Goal: Task Accomplishment & Management: Manage account settings

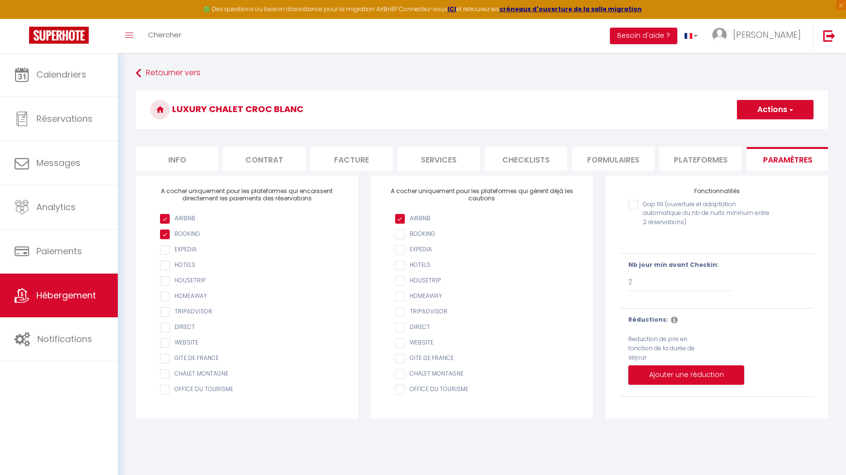
select select "2"
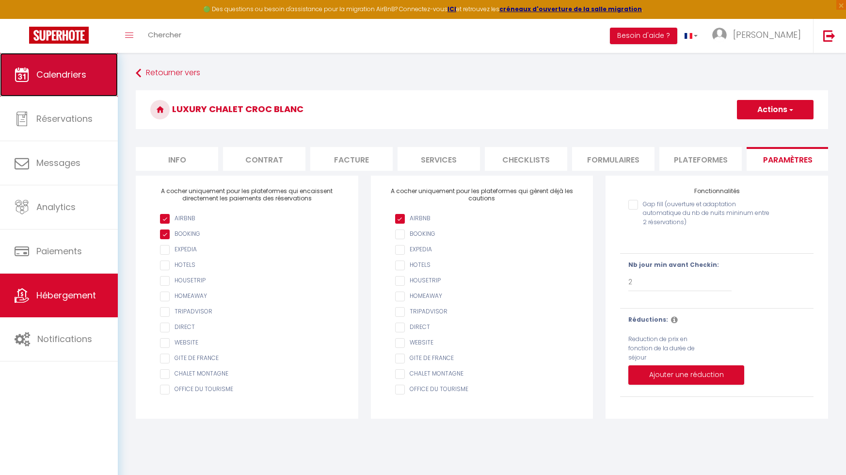
click at [62, 88] on link "Calendriers" at bounding box center [59, 75] width 118 height 44
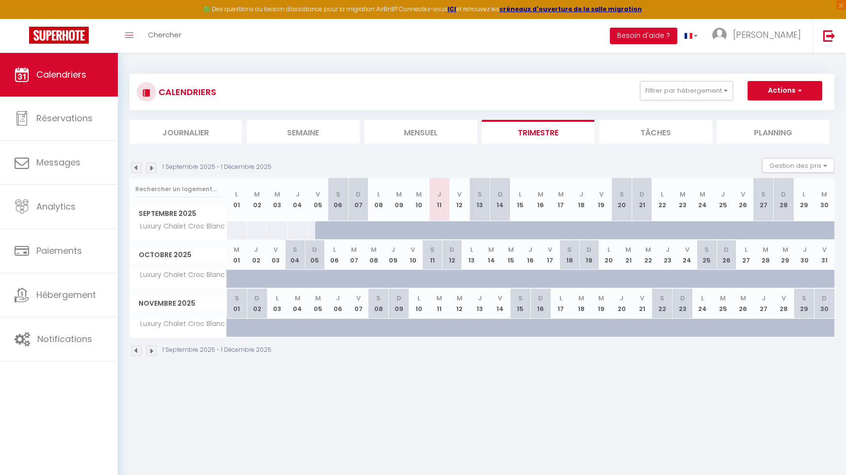
click at [154, 170] on img at bounding box center [151, 167] width 11 height 11
click at [156, 168] on img at bounding box center [151, 167] width 11 height 11
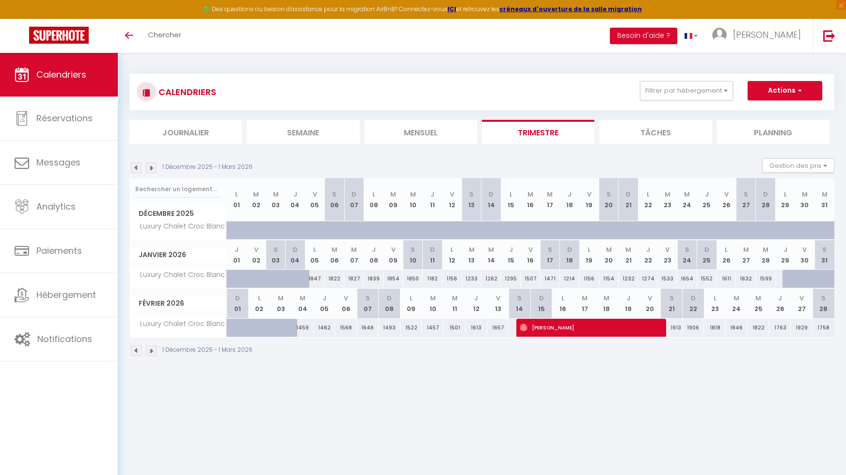
click at [155, 168] on img at bounding box center [151, 167] width 11 height 11
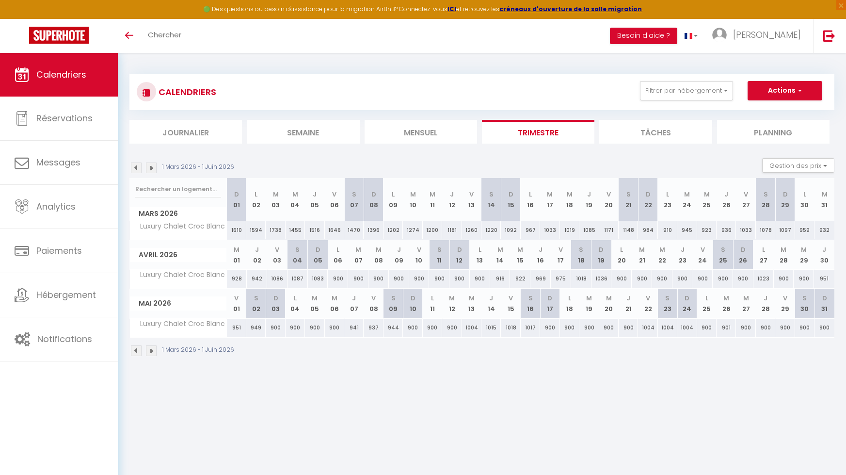
scroll to position [0, 0]
click at [137, 166] on img at bounding box center [136, 167] width 11 height 11
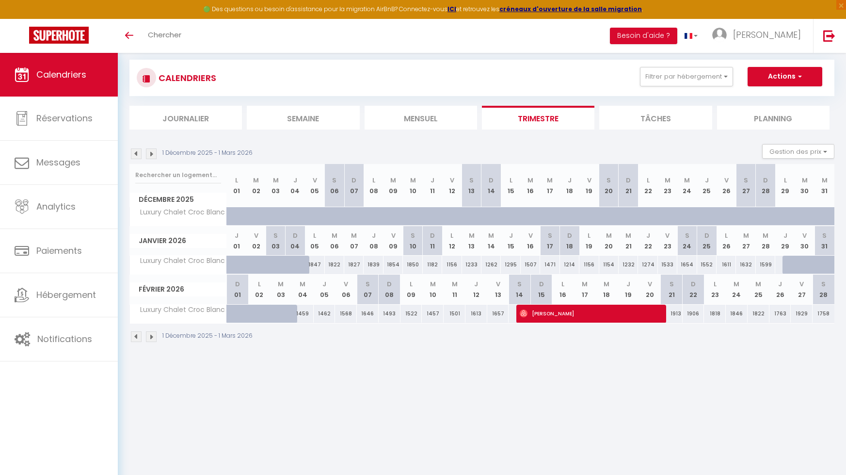
scroll to position [16, 0]
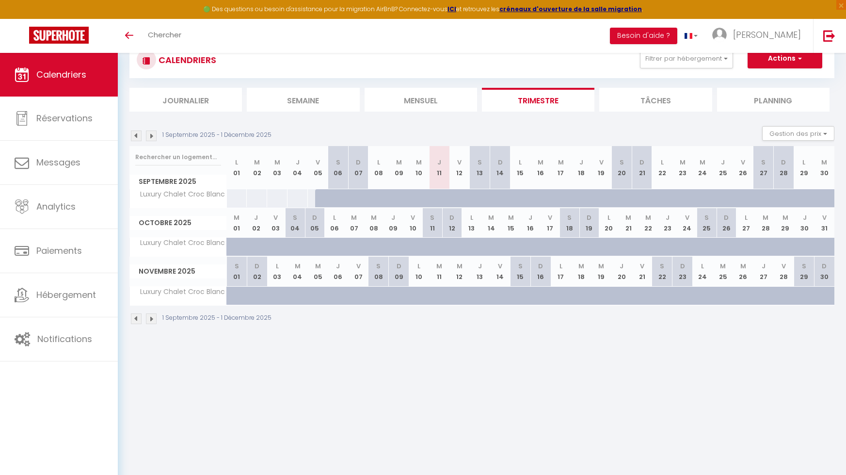
scroll to position [38, 0]
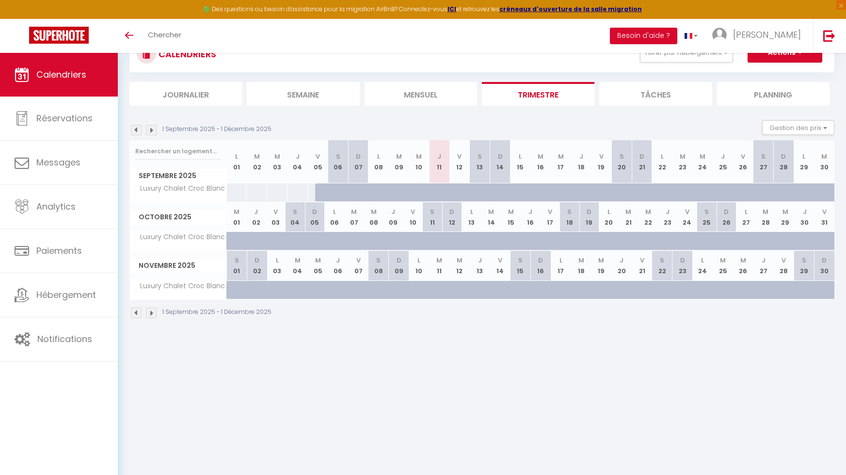
click at [153, 130] on img at bounding box center [151, 130] width 11 height 11
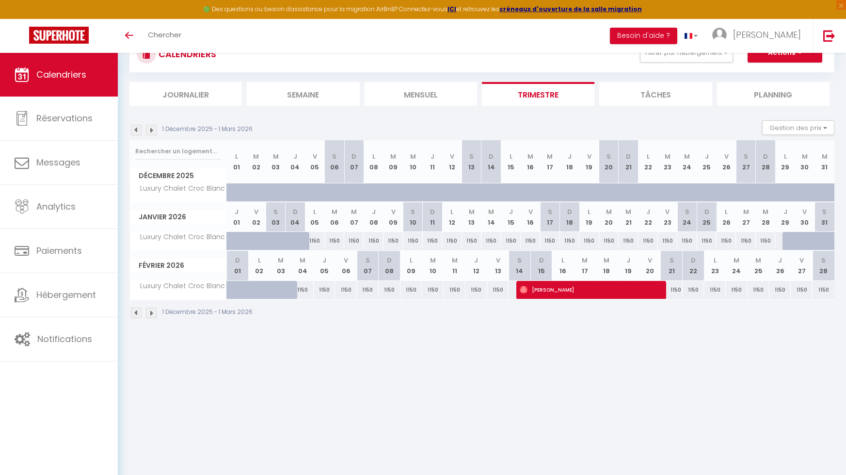
click at [153, 130] on img at bounding box center [151, 130] width 11 height 11
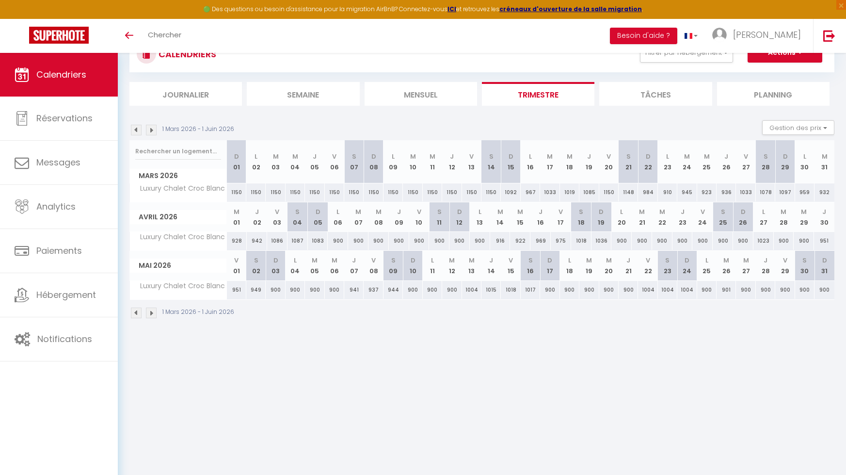
click at [153, 130] on img at bounding box center [151, 130] width 11 height 11
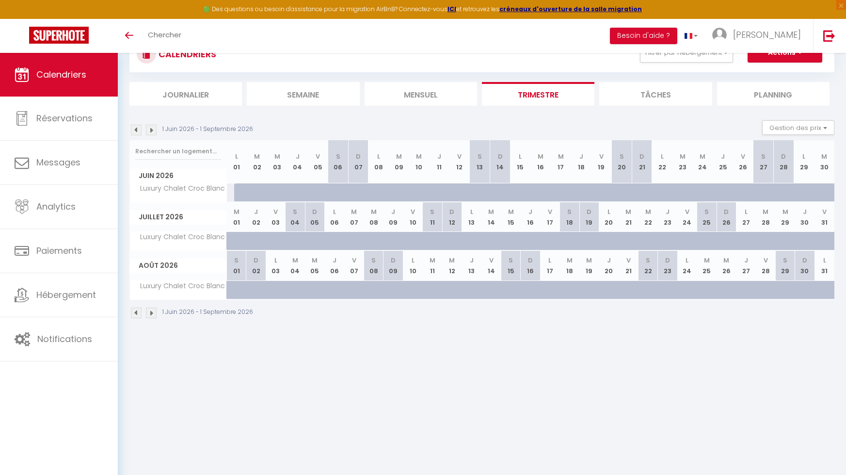
click at [136, 130] on img at bounding box center [136, 130] width 11 height 11
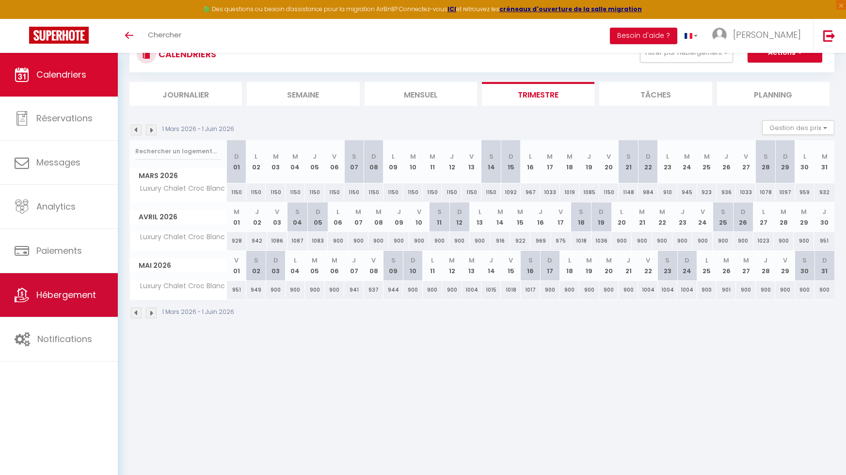
click at [83, 288] on link "Hébergement" at bounding box center [59, 295] width 118 height 44
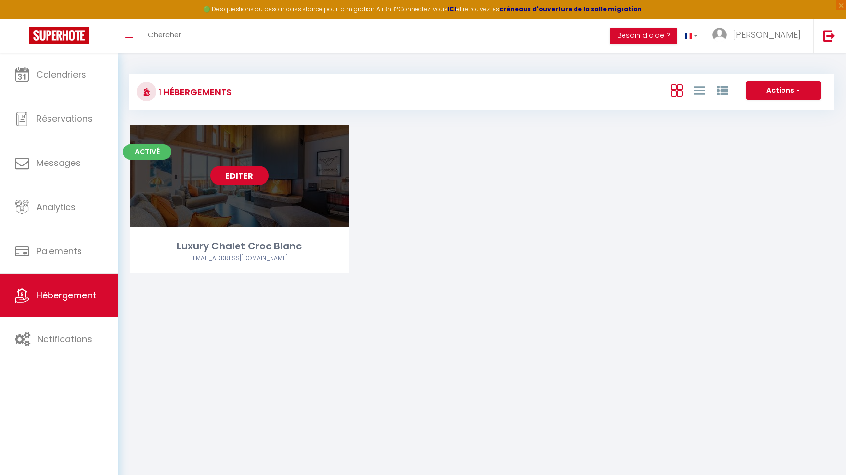
click at [223, 171] on link "Editer" at bounding box center [239, 175] width 58 height 19
click at [245, 175] on link "Editer" at bounding box center [239, 175] width 58 height 19
select select "3"
select select "2"
select select "1"
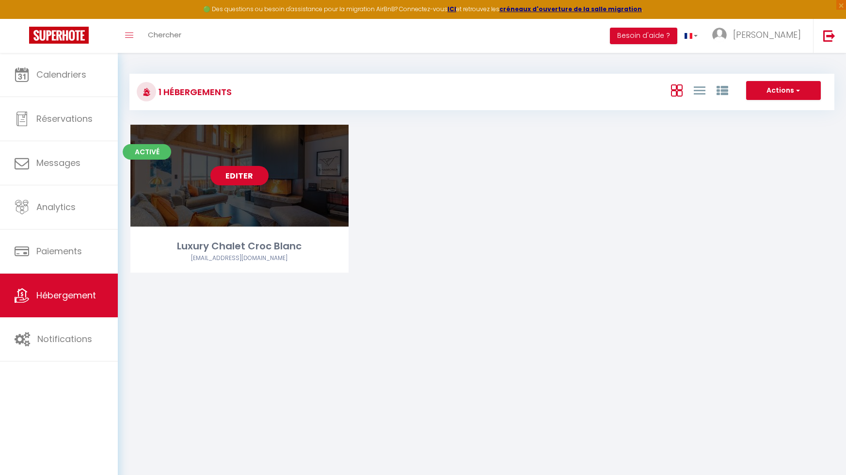
select select "1"
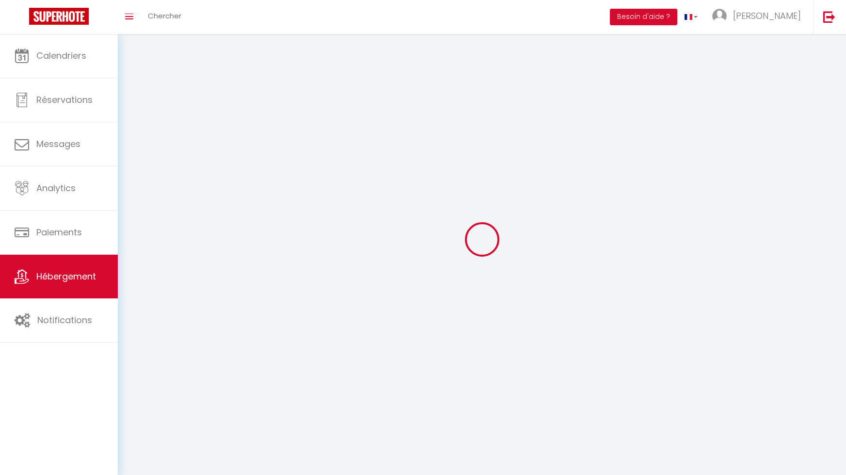
select select
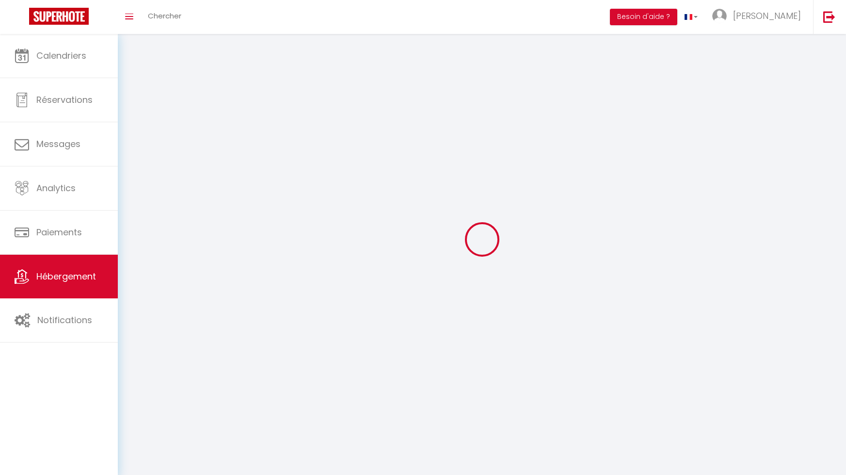
checkbox input "false"
select select
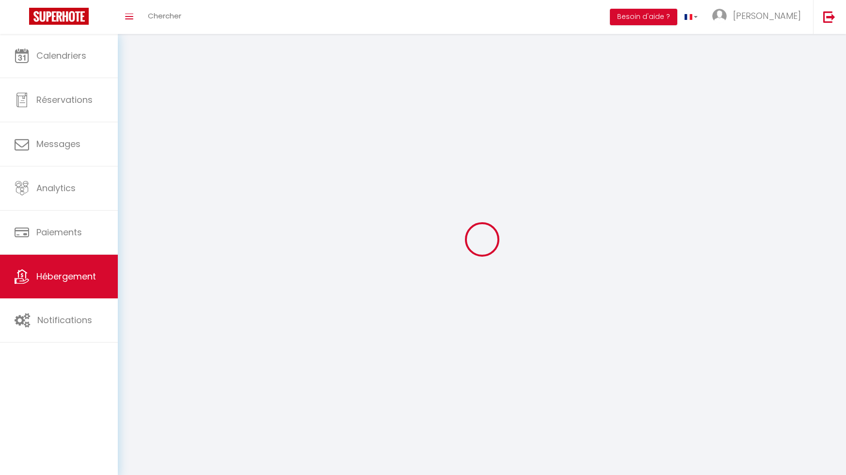
select select
select select "1"
select select
select select "28"
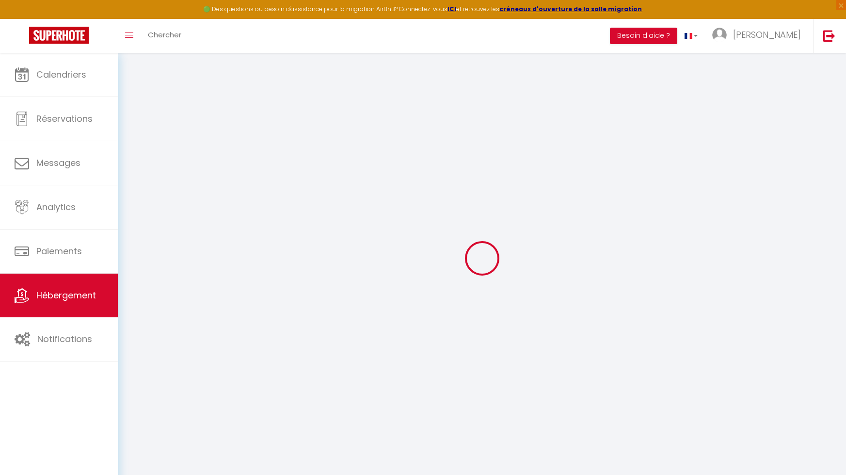
select select
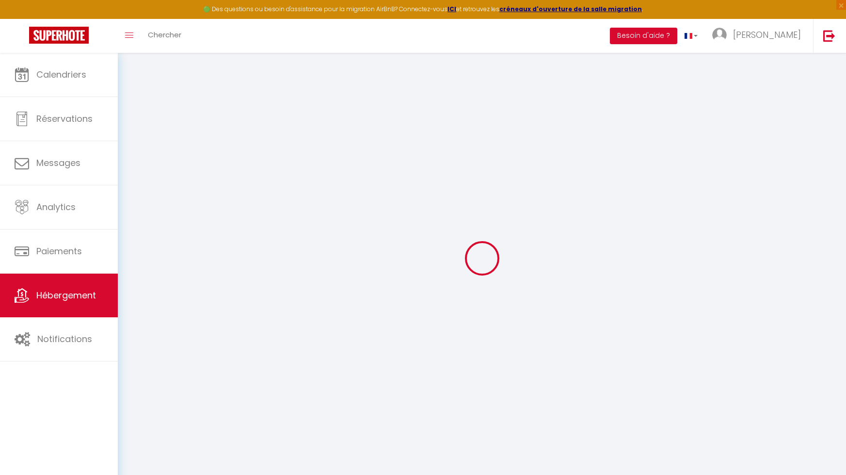
select select
checkbox input "false"
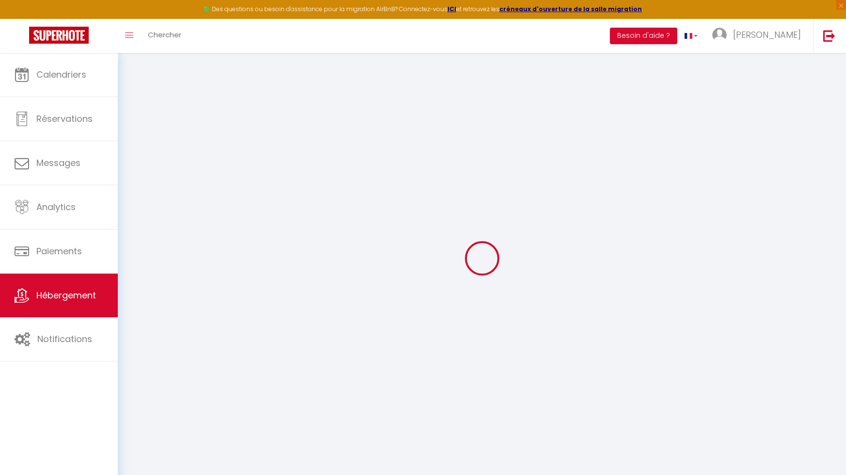
select select
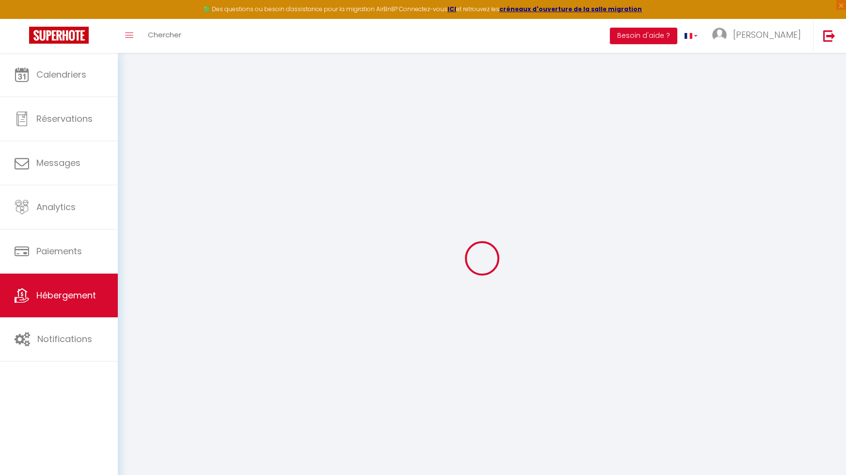
select select
checkbox input "false"
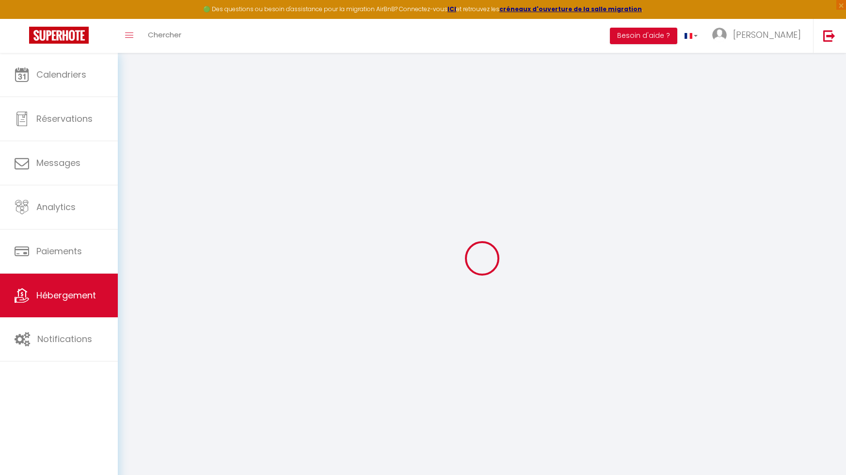
checkbox input "false"
select select
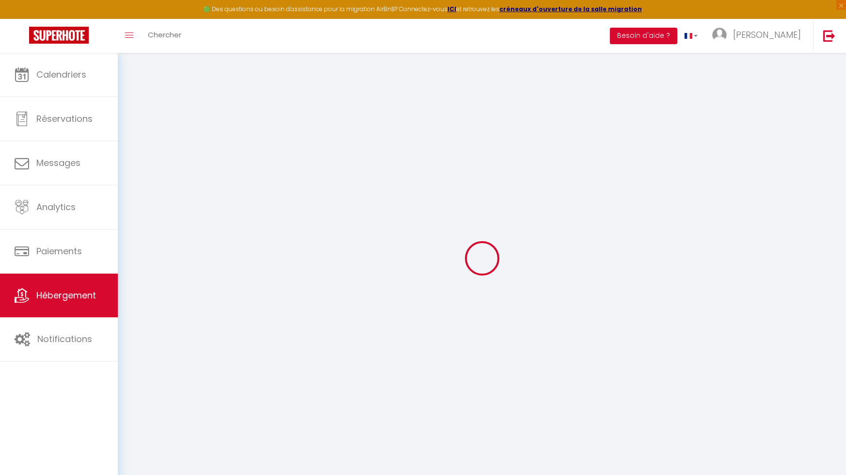
select select
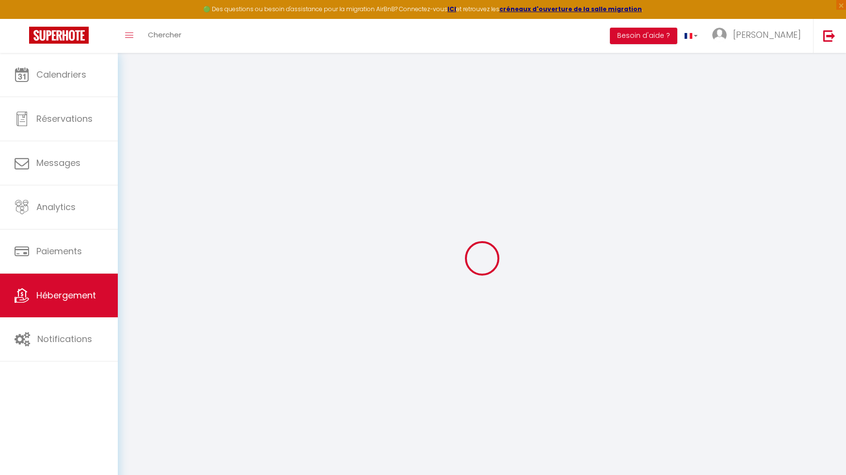
checkbox input "false"
select select
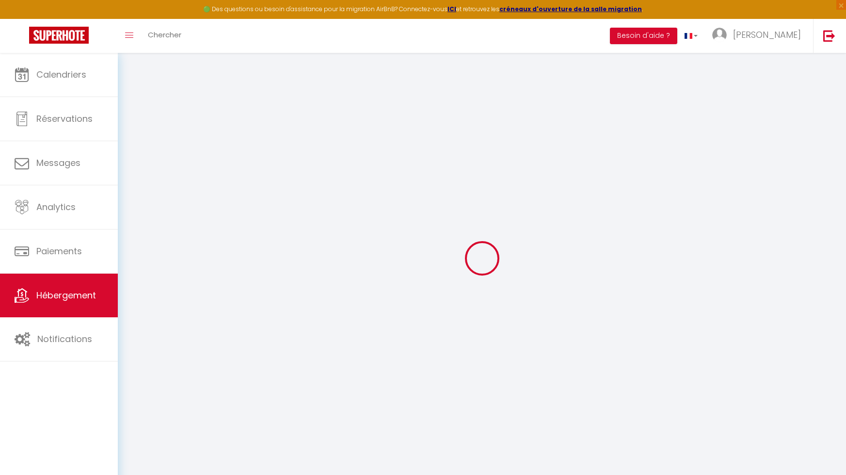
select select
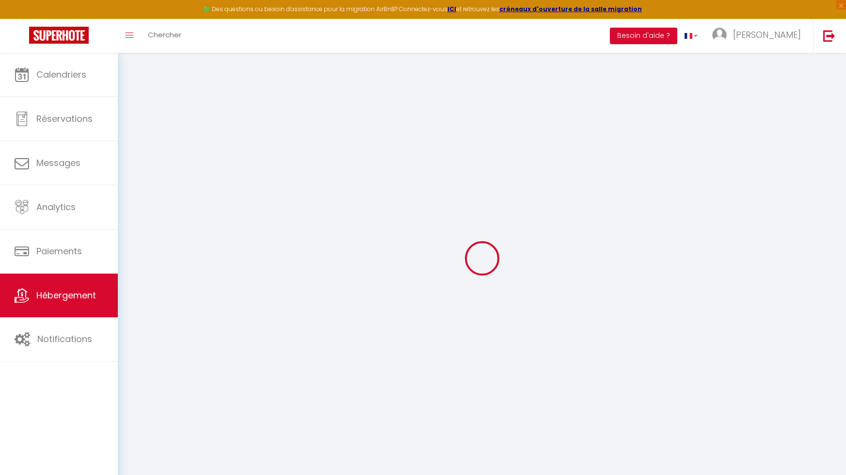
select select
checkbox input "false"
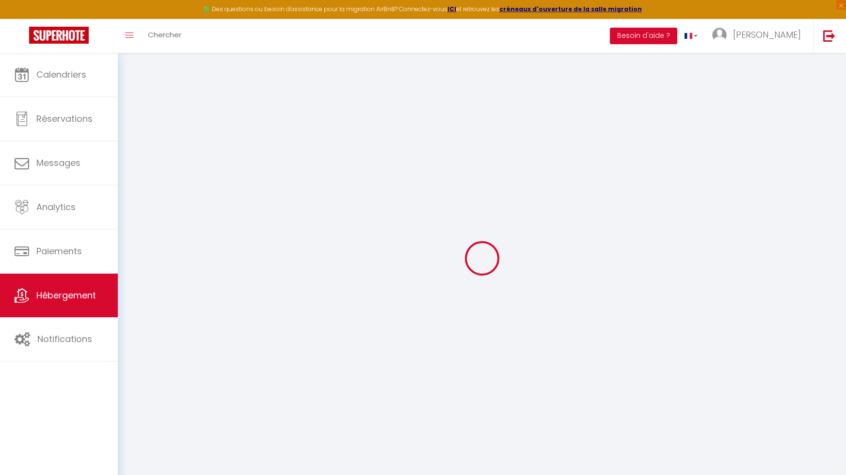
checkbox input "false"
select select
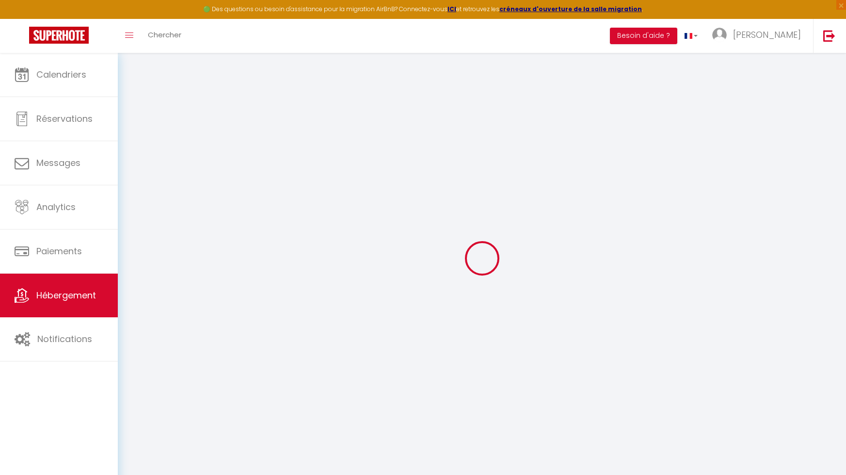
select select
checkbox input "false"
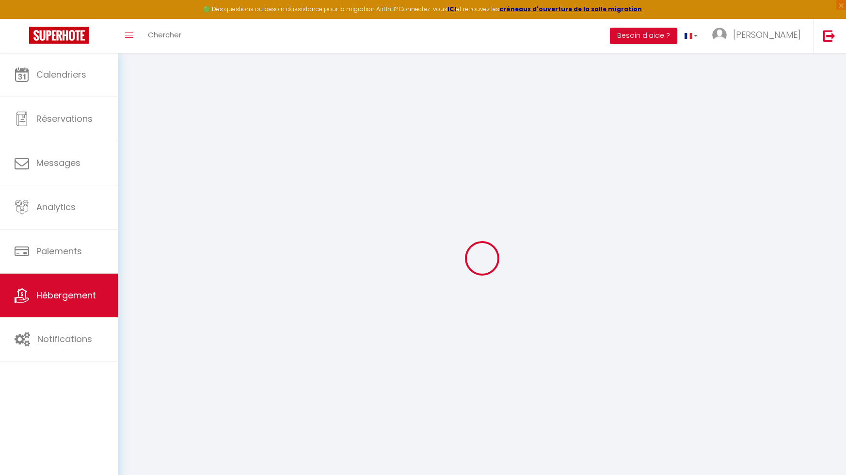
checkbox input "false"
select select
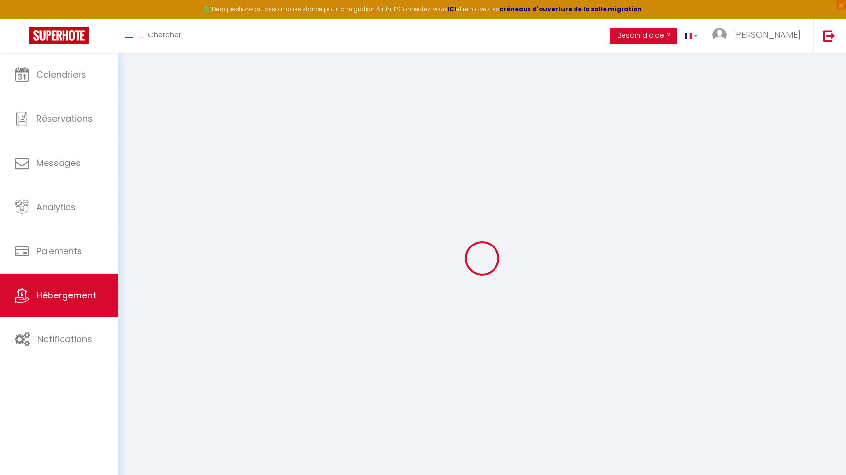
type input "Luxury Chalet Croc Blanc"
select select "houses"
select select "8"
select select "4"
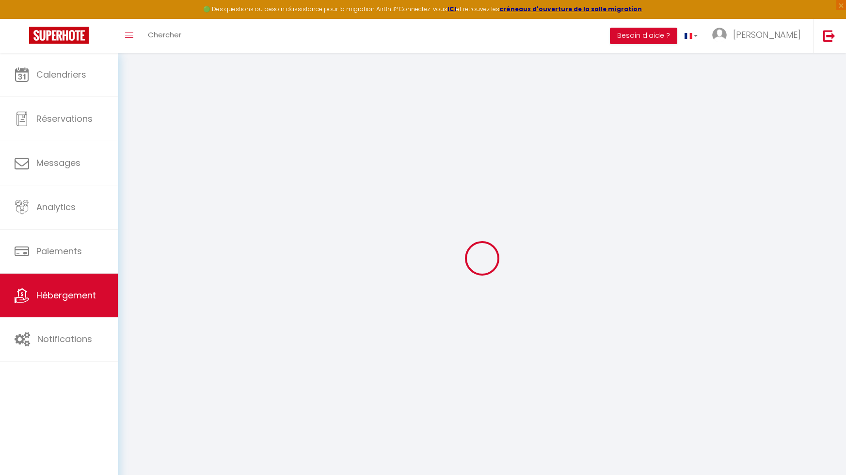
type input "900"
type input "290"
select select
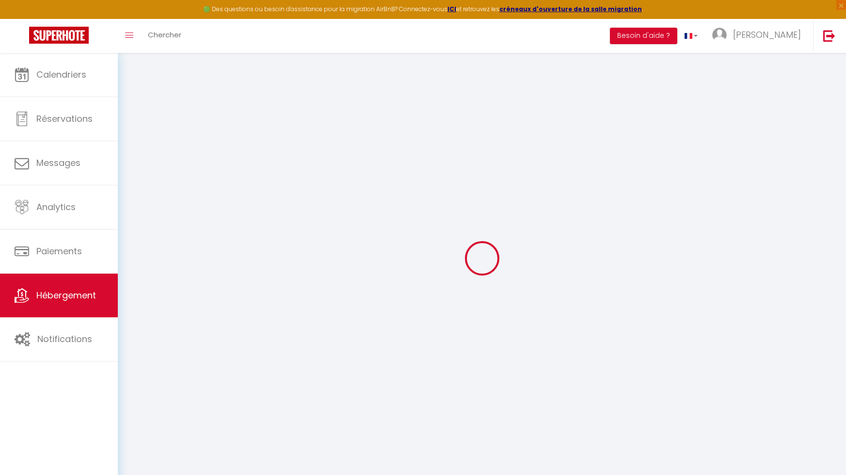
select select
type input "[STREET_ADDRESS] d'Oran"
type input "74310"
type input "Les Houches"
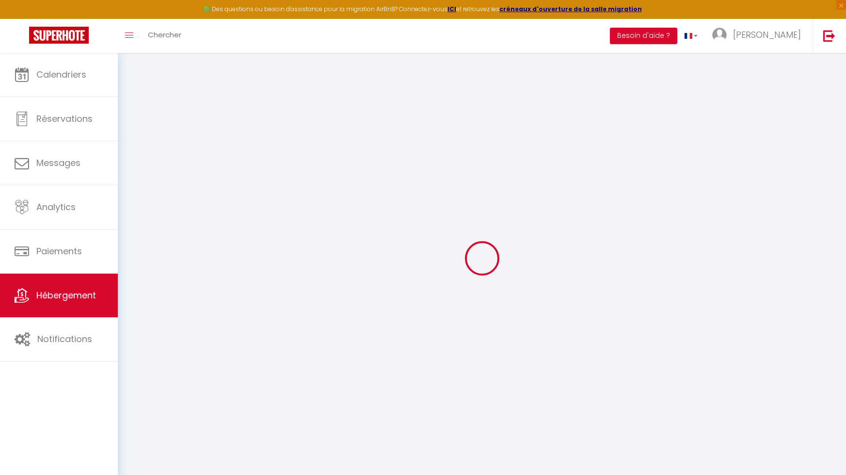
type input "[EMAIL_ADDRESS][DOMAIN_NAME]"
select select
checkbox input "false"
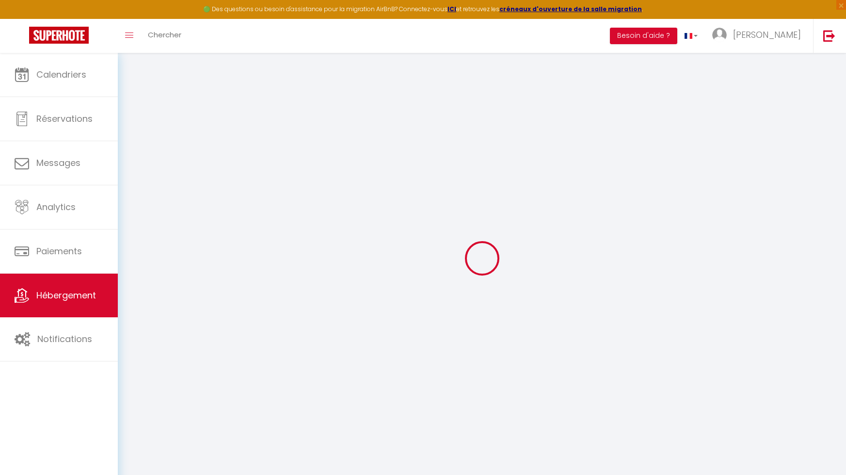
checkbox input "false"
select select
type input "0"
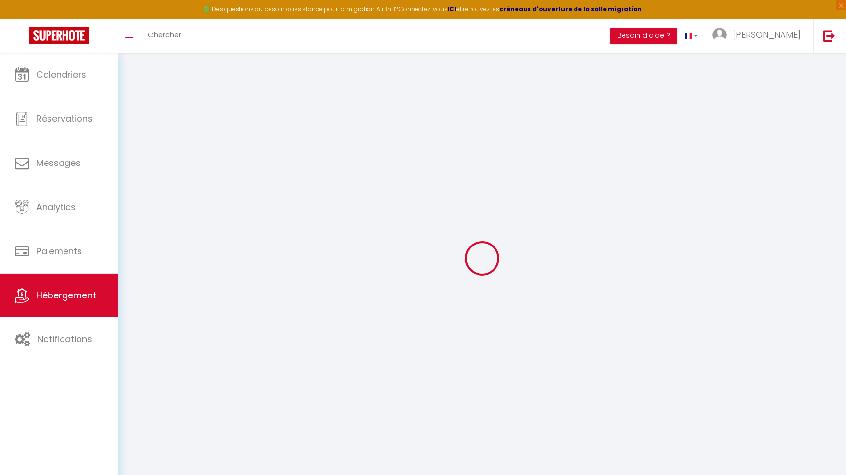
type input "0"
select select "chalet"
select select
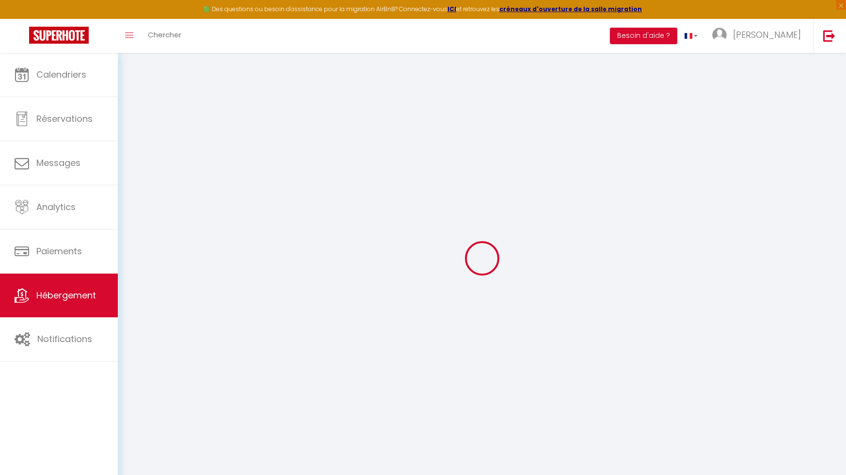
select select
checkbox input "false"
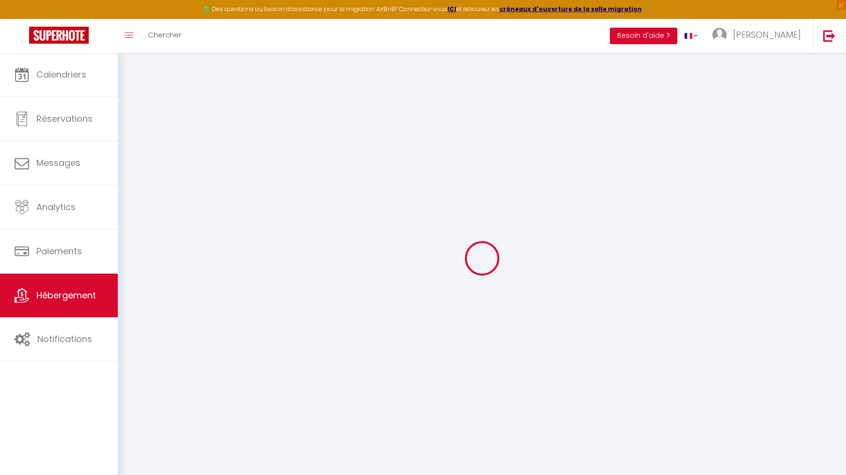
checkbox input "false"
select select
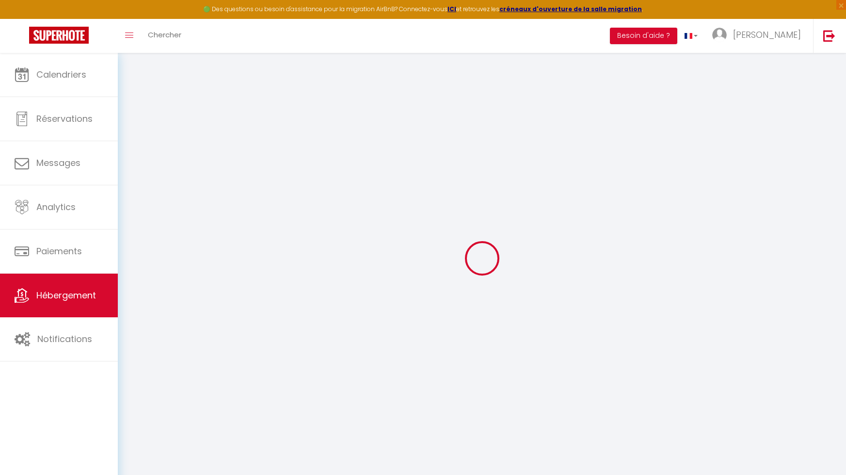
select select
checkbox input "false"
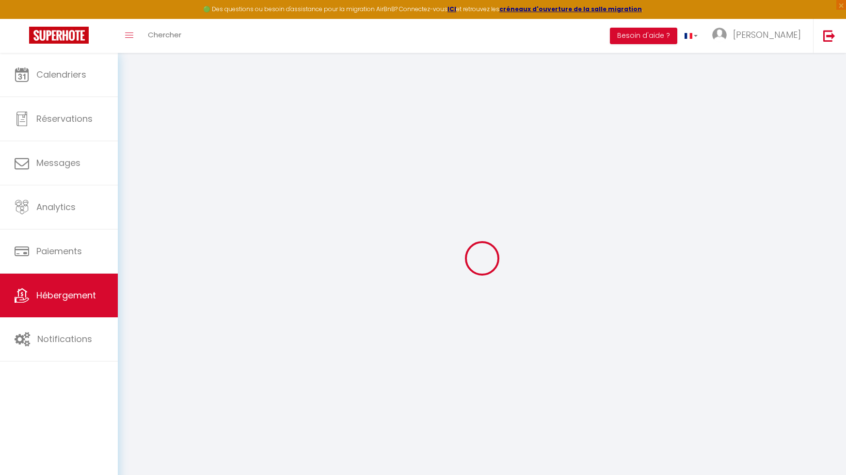
checkbox input "false"
select select
checkbox input "false"
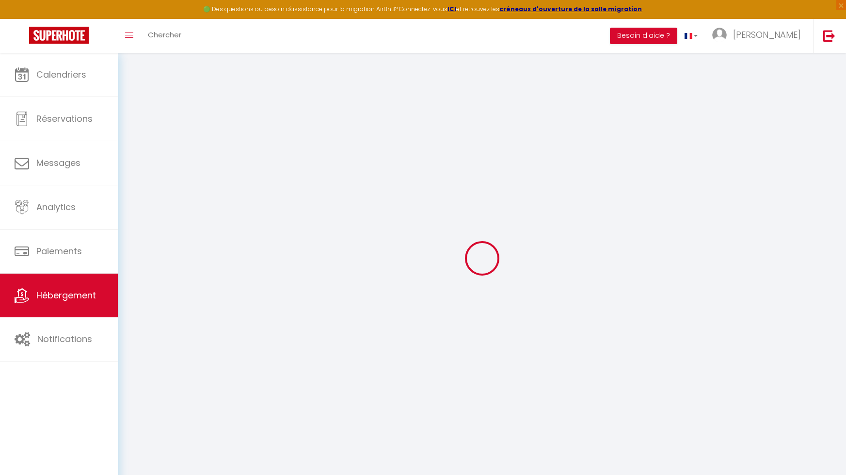
checkbox input "false"
select select "16:00"
select select "23:45"
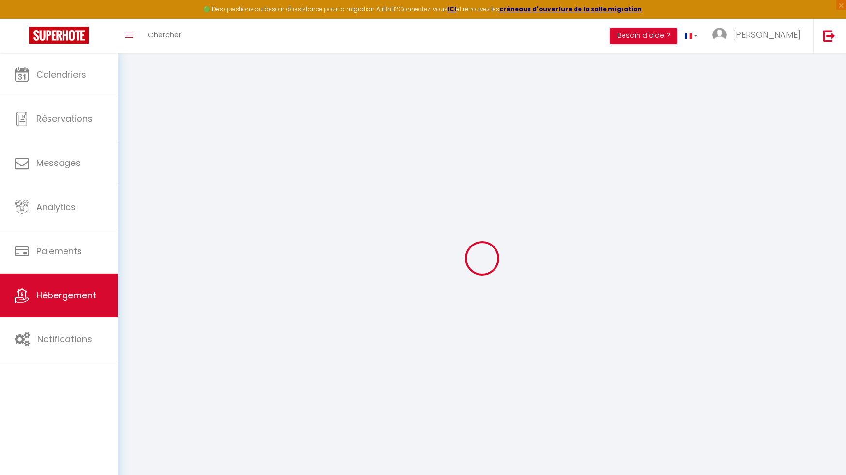
select select "10:00"
select select "30"
select select "120"
select select
checkbox input "false"
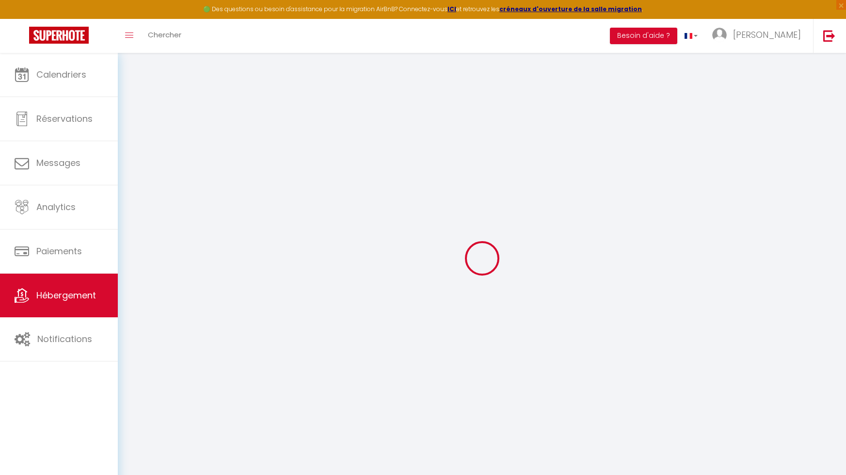
checkbox input "false"
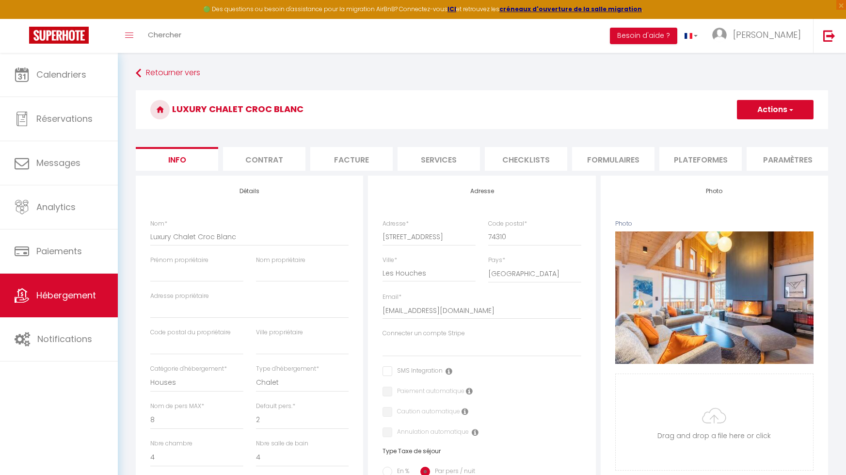
click at [280, 161] on li "Contrat" at bounding box center [264, 159] width 82 height 24
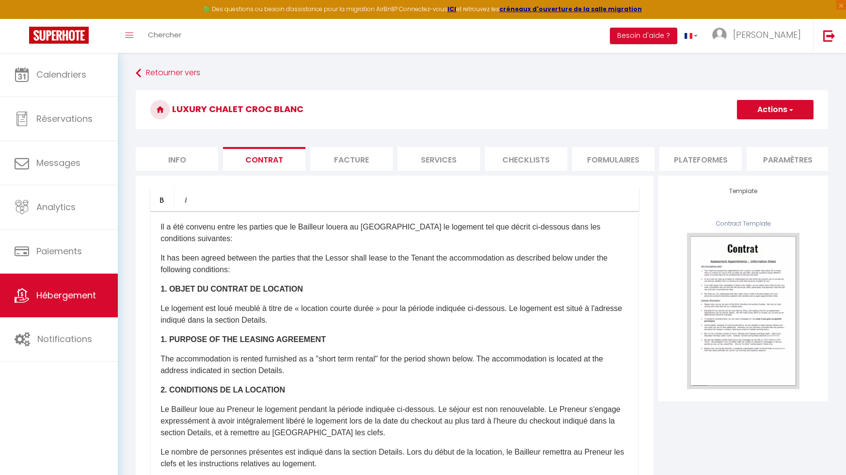
click at [375, 162] on li "Facture" at bounding box center [351, 159] width 82 height 24
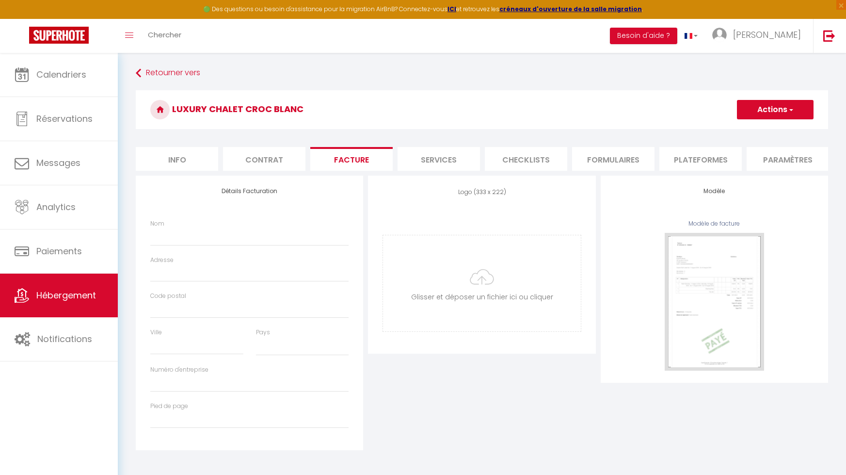
select select
click at [418, 161] on li "Services" at bounding box center [439, 159] width 82 height 24
select select
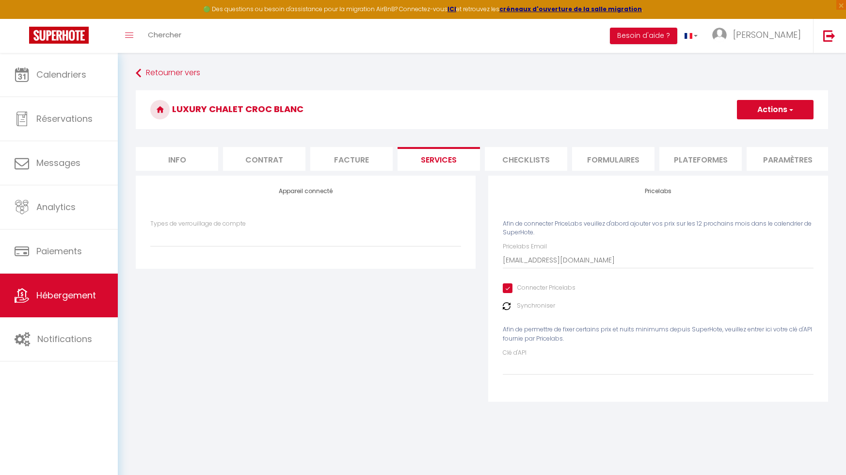
click at [513, 161] on li "Checklists" at bounding box center [526, 159] width 82 height 24
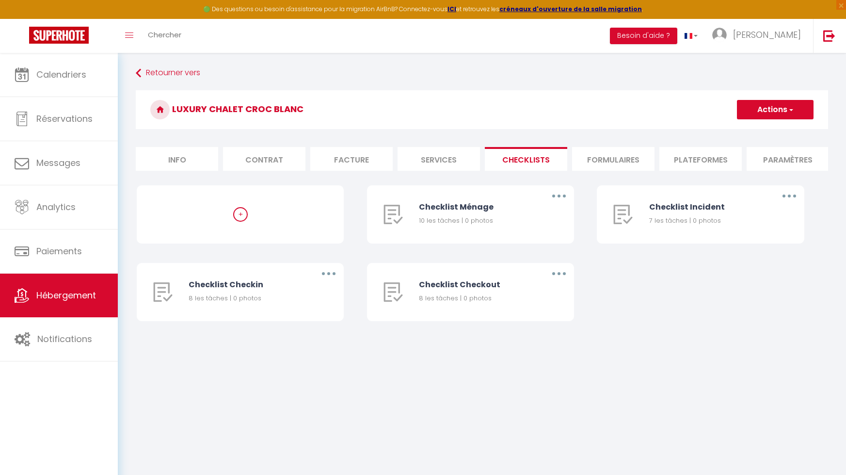
click at [616, 161] on li "Formulaires" at bounding box center [613, 159] width 82 height 24
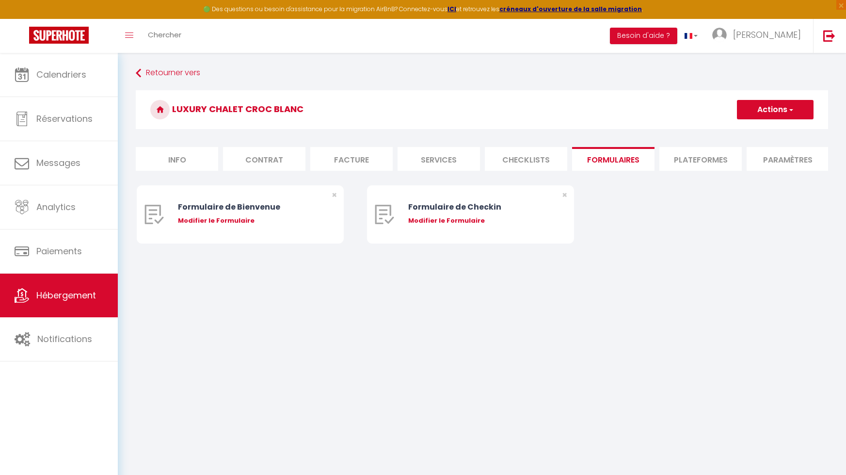
click at [706, 161] on li "Plateformes" at bounding box center [700, 159] width 82 height 24
select select
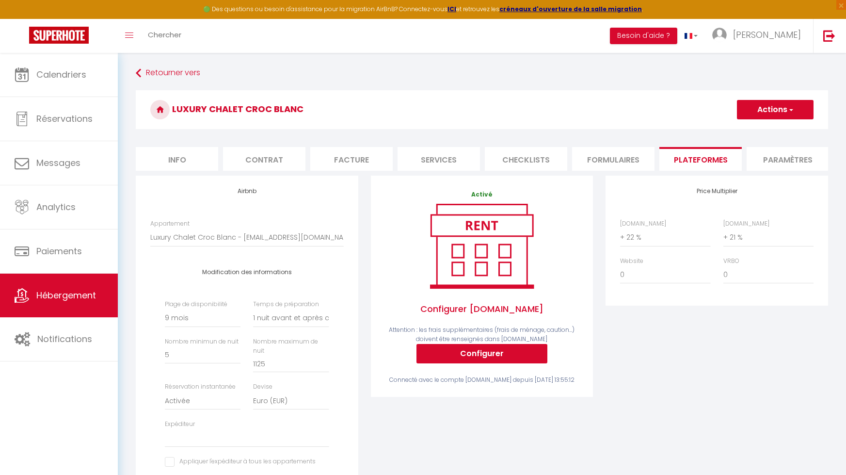
click at [783, 159] on li "Paramètres" at bounding box center [788, 159] width 82 height 24
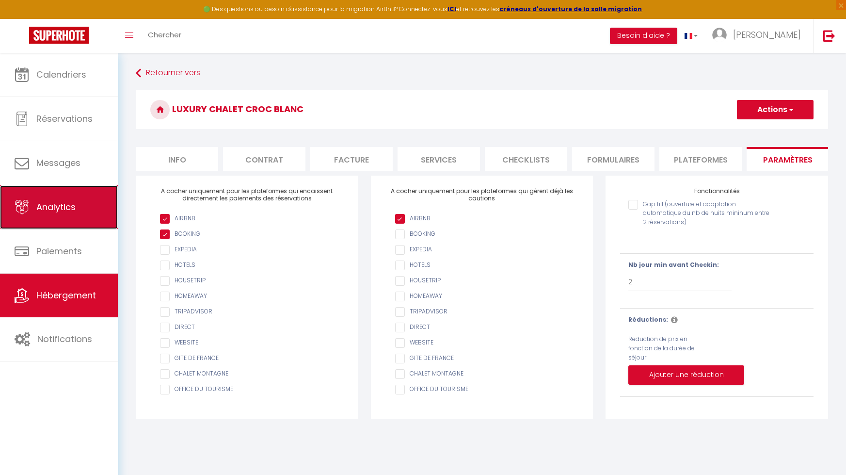
click at [64, 209] on span "Analytics" at bounding box center [55, 207] width 39 height 12
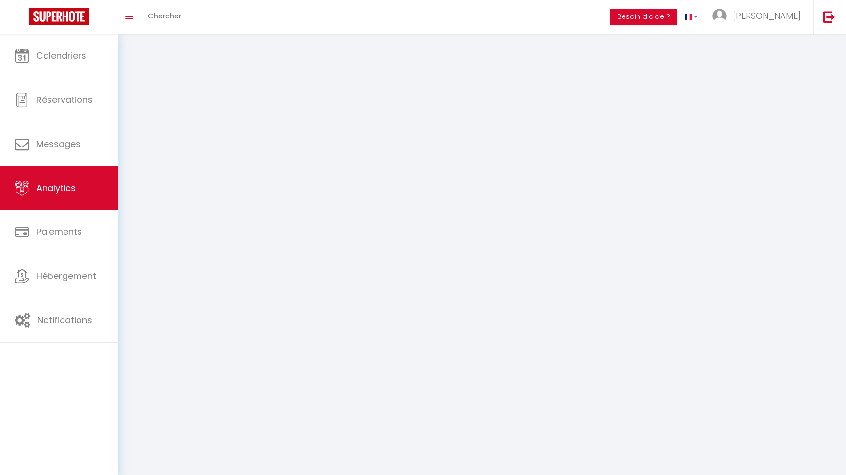
select select "2025"
select select "9"
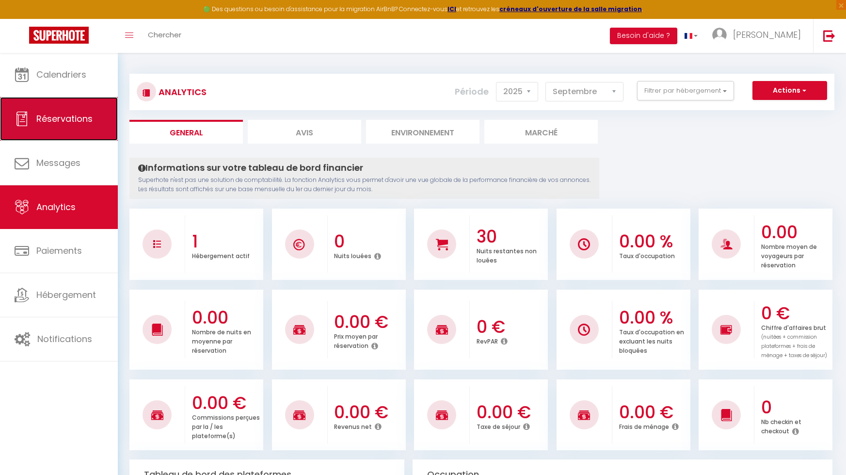
click at [50, 129] on link "Réservations" at bounding box center [59, 119] width 118 height 44
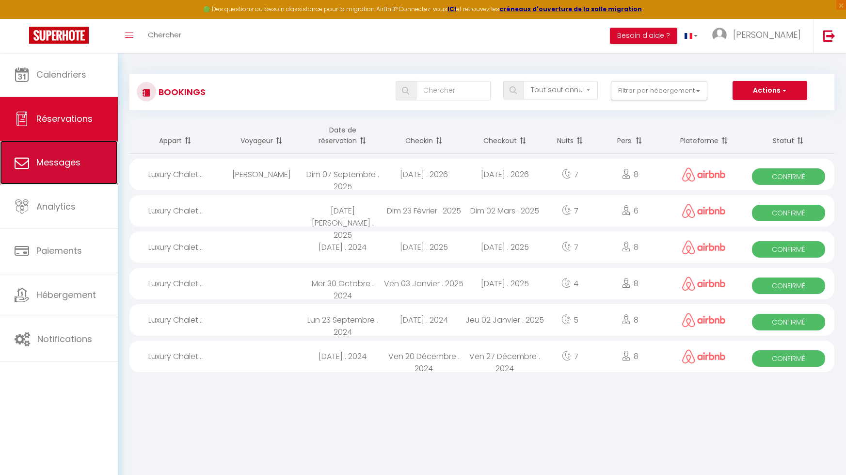
click at [60, 154] on link "Messages" at bounding box center [59, 163] width 118 height 44
select select "message"
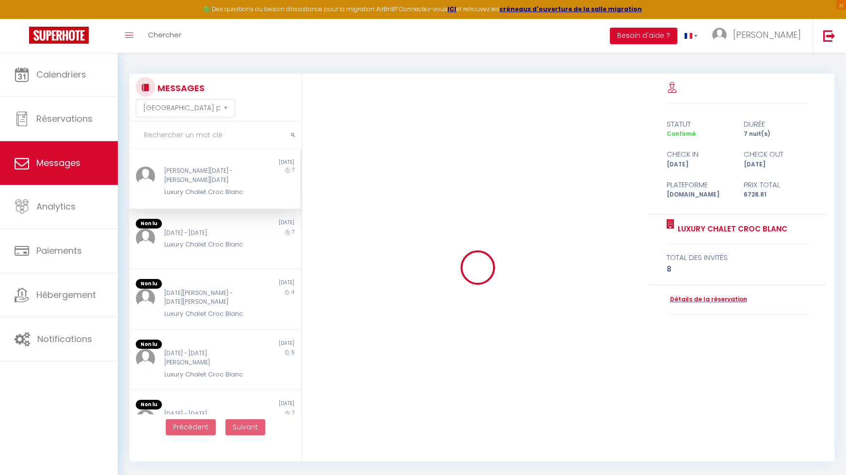
scroll to position [2461, 0]
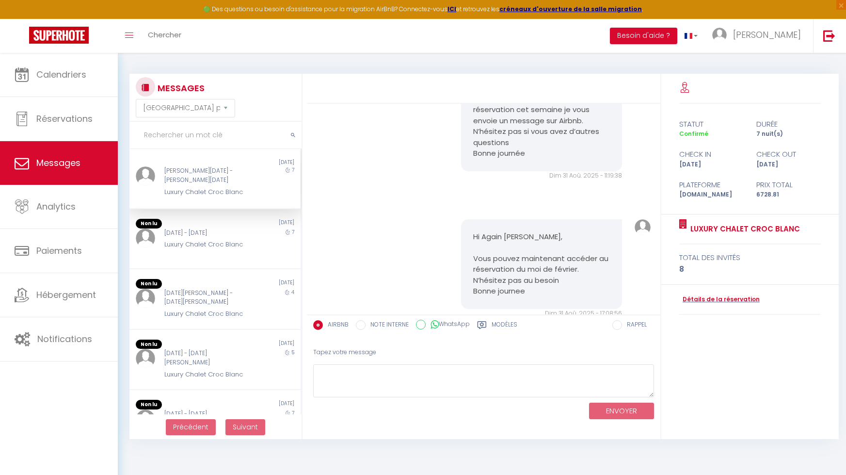
click at [220, 187] on div "Luxury Chalet Croc Blanc" at bounding box center [207, 192] width 87 height 10
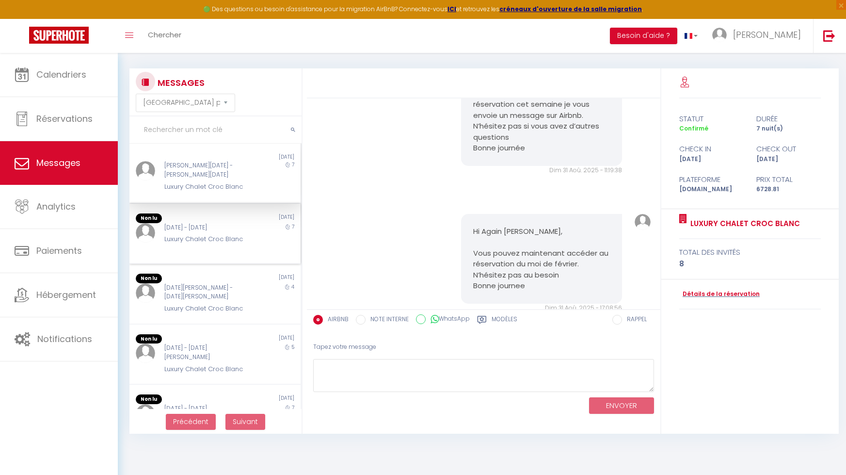
click at [186, 228] on div "Dim 23 Fév - Dim 02 Mar" at bounding box center [207, 227] width 87 height 9
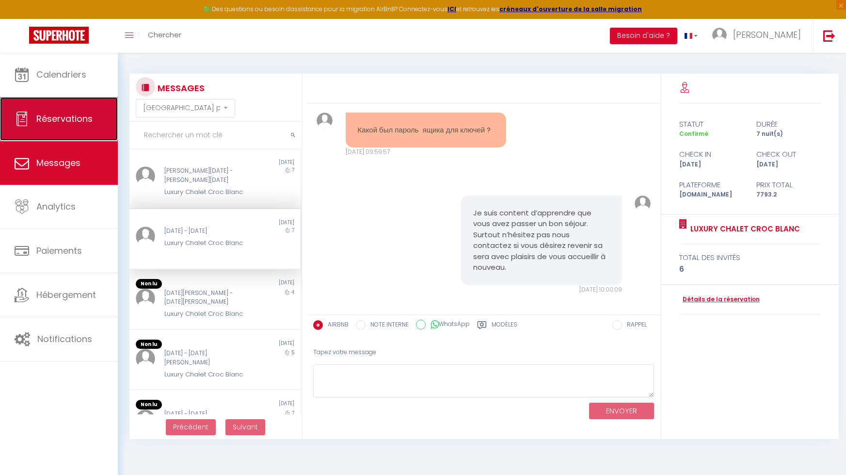
click at [67, 123] on span "Réservations" at bounding box center [64, 118] width 56 height 12
select select "not_cancelled"
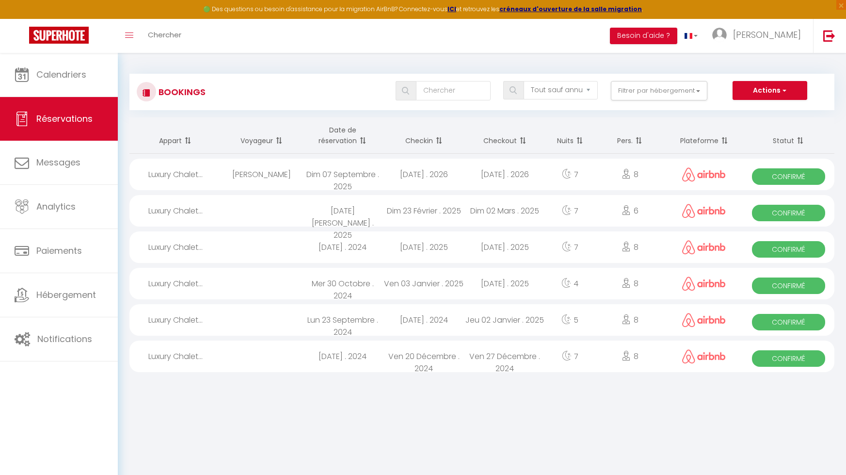
click at [383, 180] on div "Sam 14 Février . 2026" at bounding box center [423, 175] width 81 height 32
select select "OK"
select select "0"
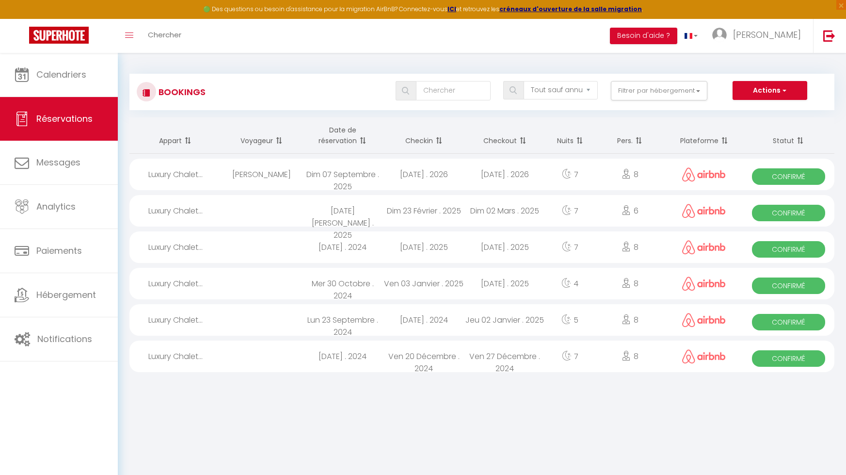
select select "1"
select select
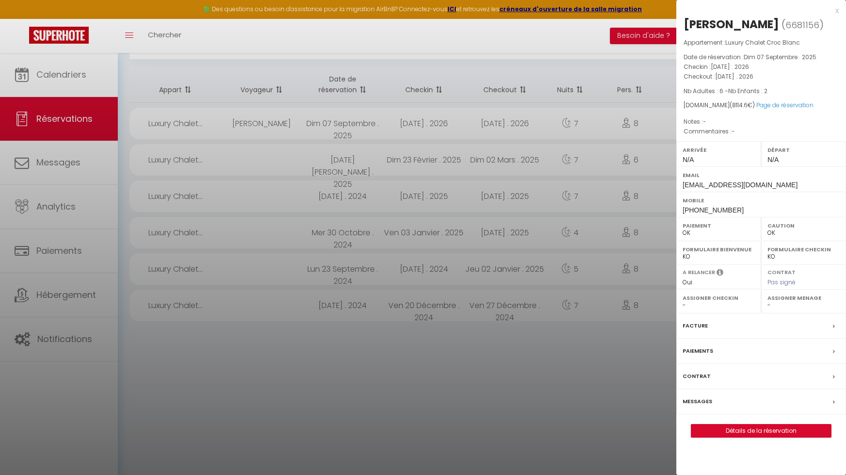
scroll to position [53, 0]
click at [615, 322] on div at bounding box center [423, 237] width 846 height 475
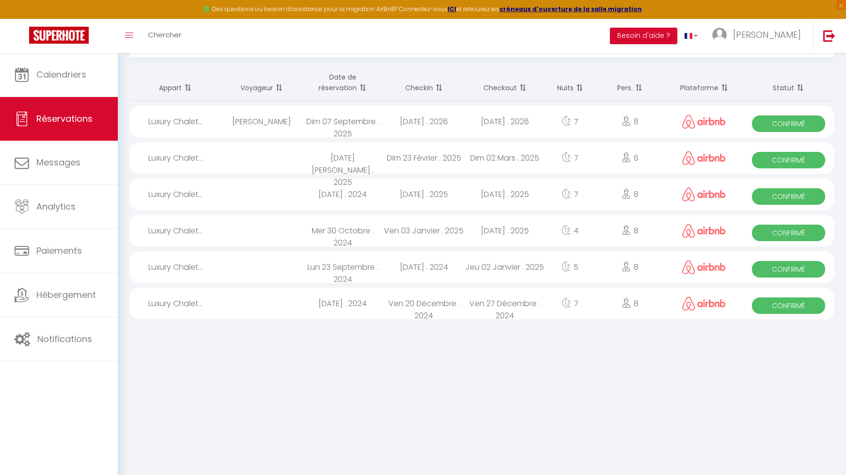
scroll to position [0, 0]
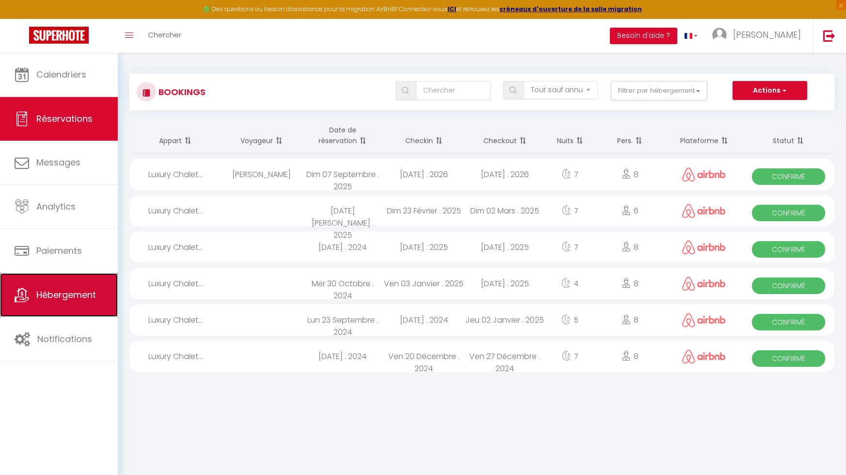
click at [62, 308] on link "Hébergement" at bounding box center [59, 295] width 118 height 44
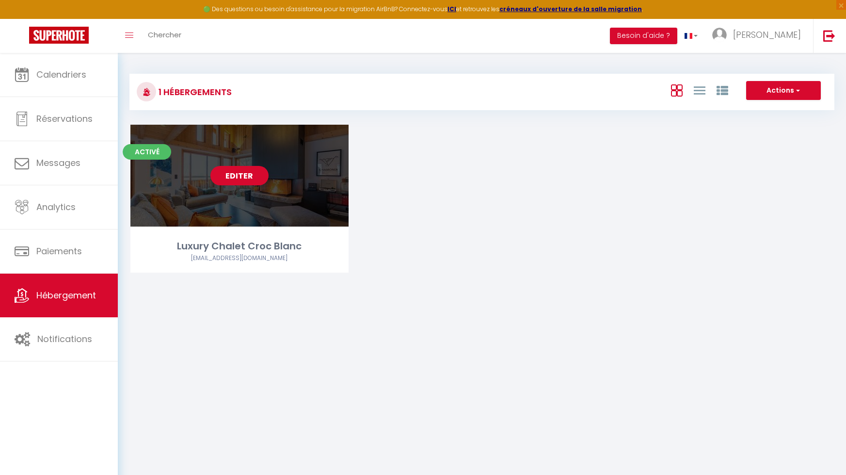
click at [241, 177] on link "Editer" at bounding box center [239, 175] width 58 height 19
select select "3"
select select "2"
select select "1"
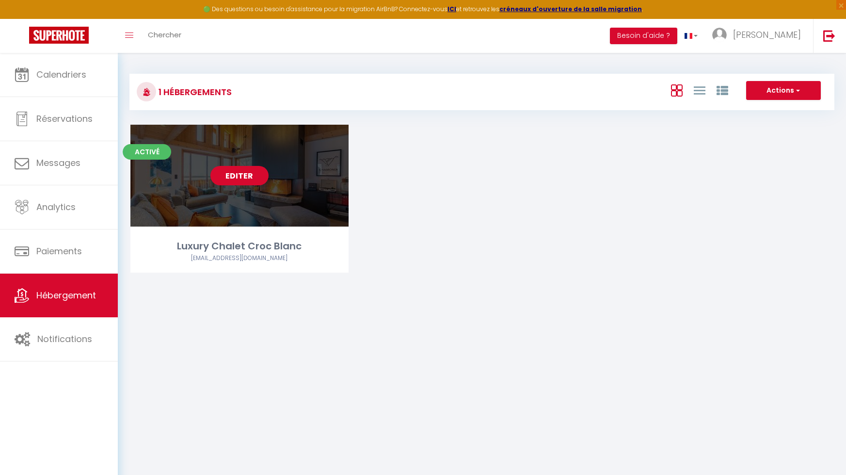
select select
select select "28"
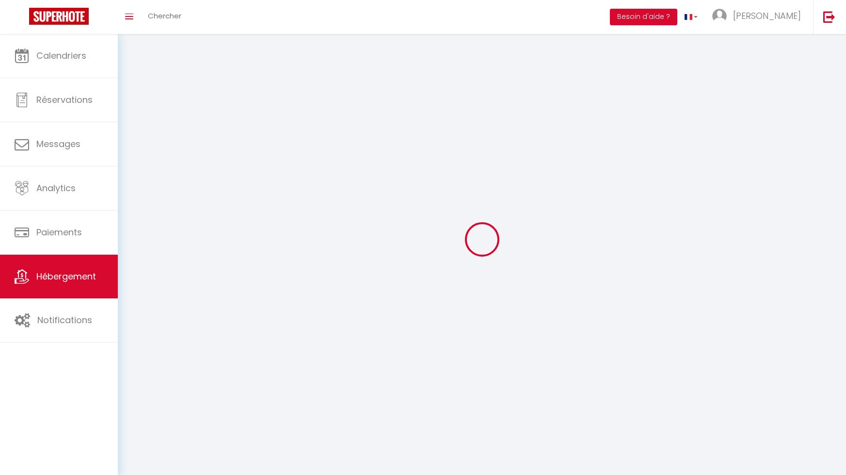
select select
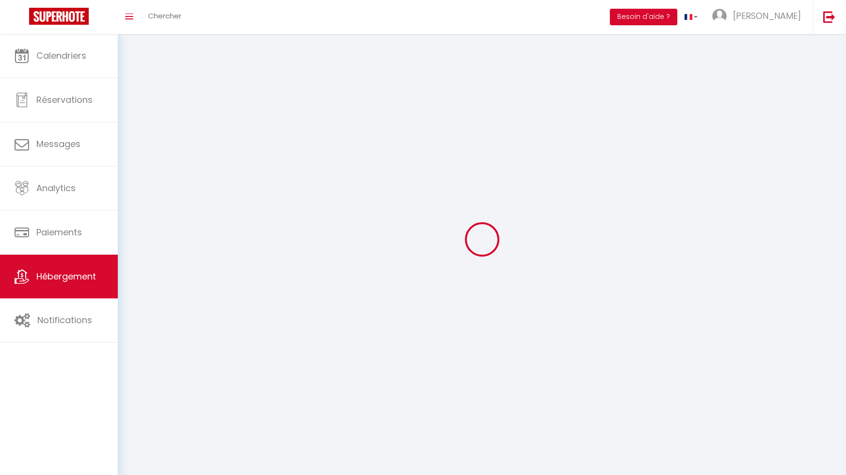
select select
checkbox input "false"
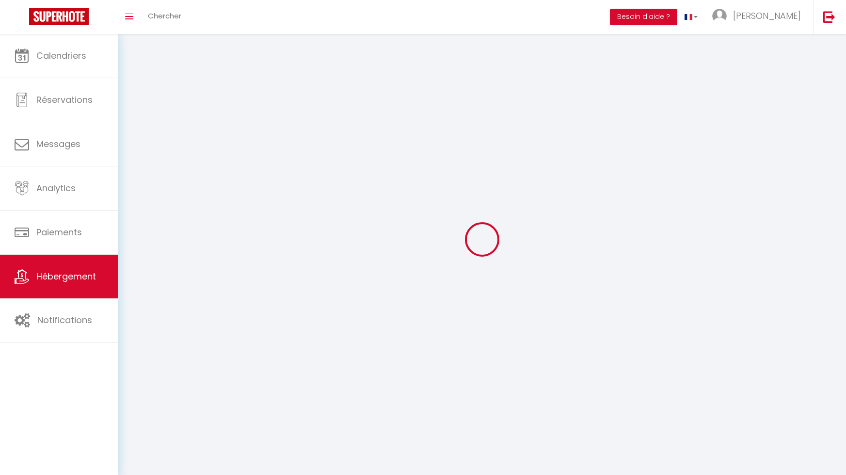
select select
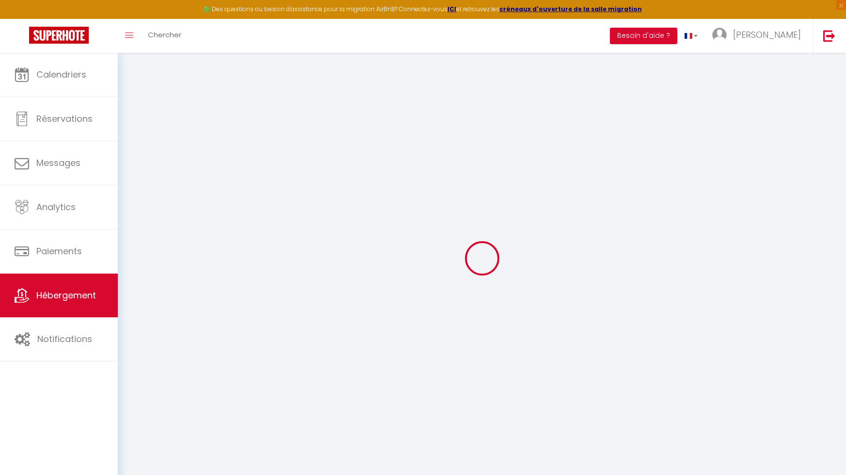
select select
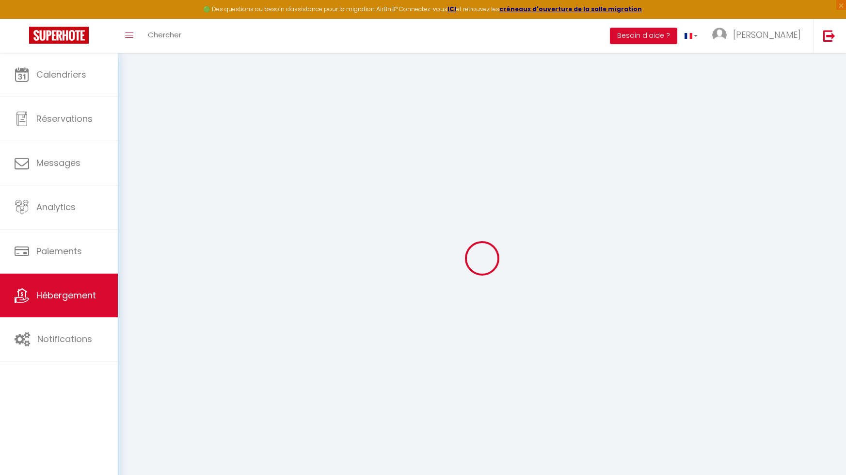
select select
checkbox input "false"
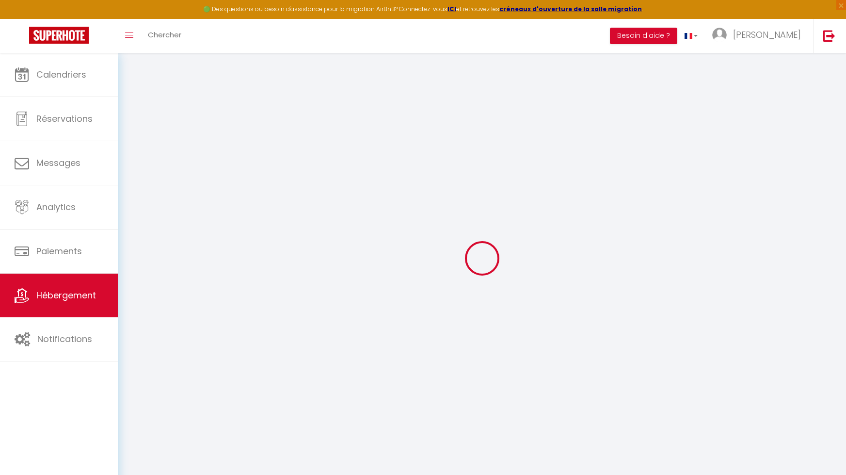
select select
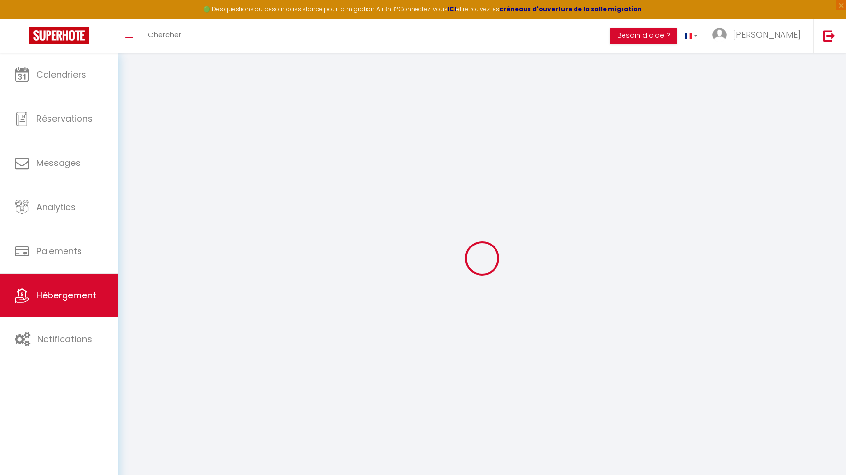
select select
checkbox input "false"
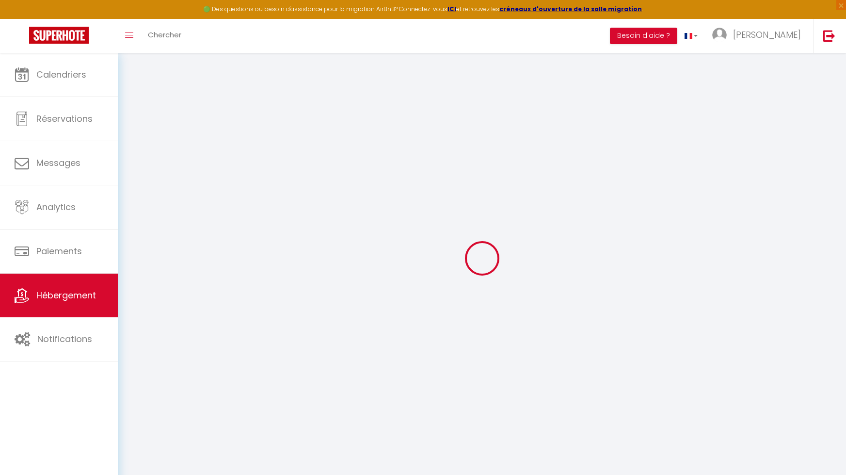
checkbox input "false"
select select
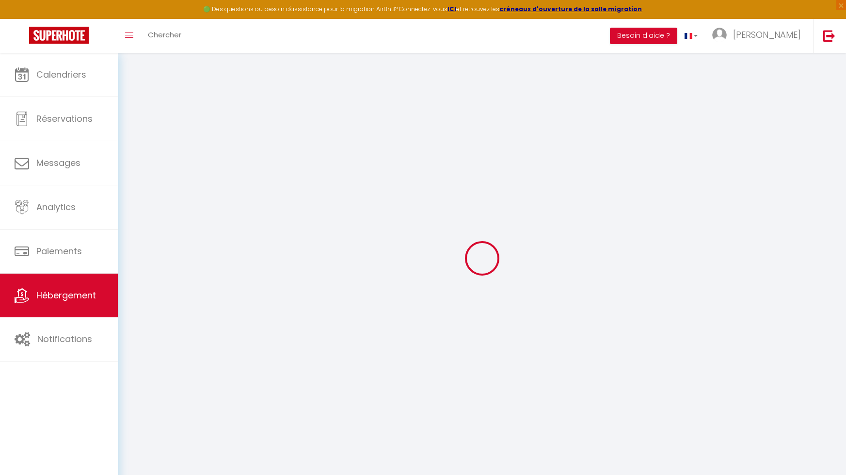
select select
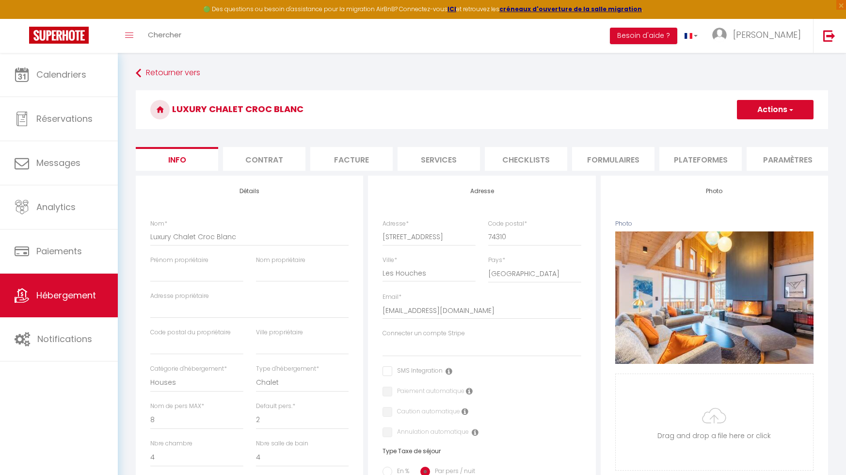
click at [768, 158] on li "Paramètres" at bounding box center [788, 159] width 82 height 24
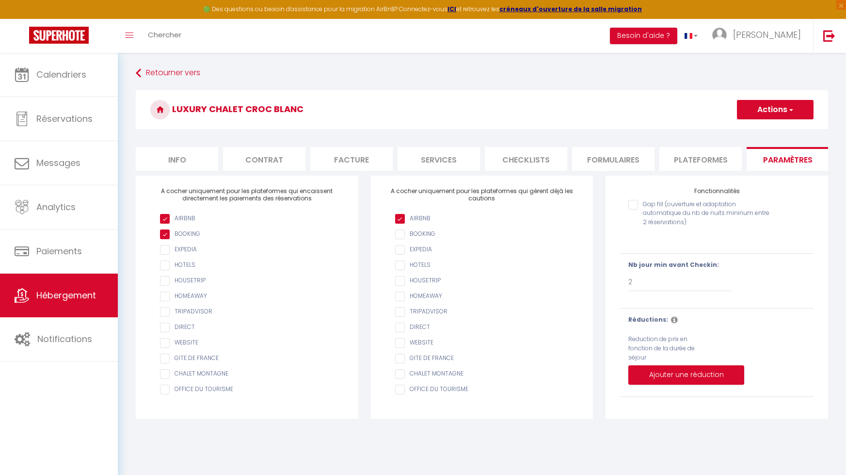
click at [186, 162] on li "Info" at bounding box center [177, 159] width 82 height 24
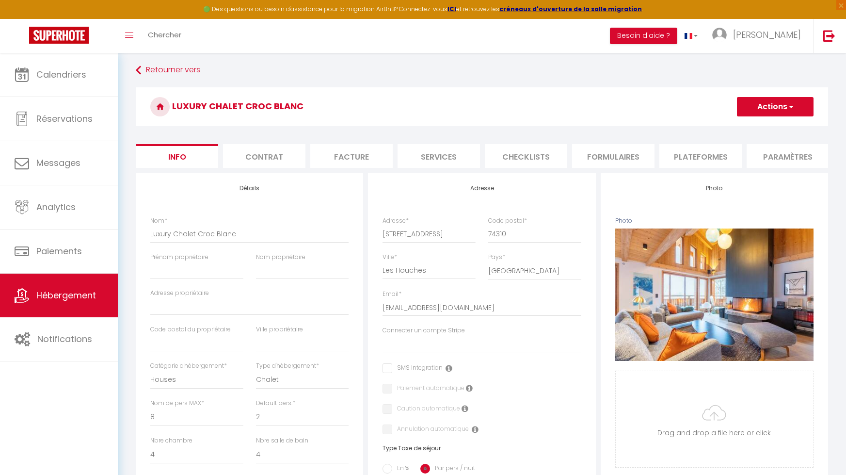
scroll to position [1, 0]
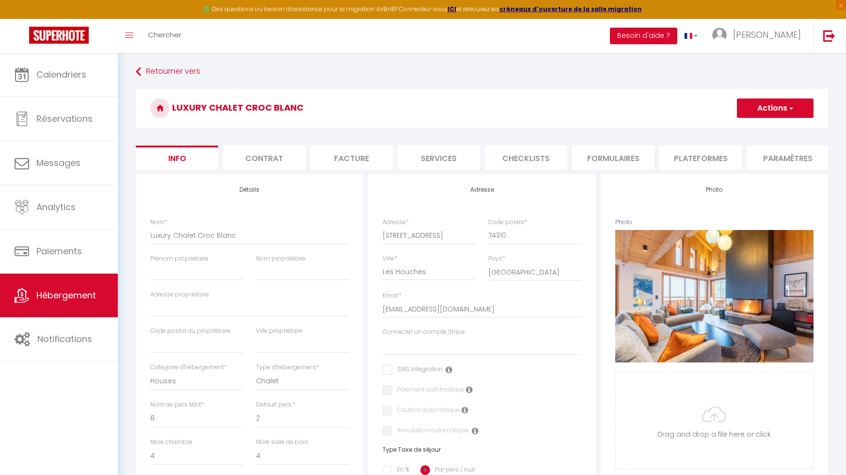
click at [435, 158] on li "Services" at bounding box center [439, 157] width 82 height 24
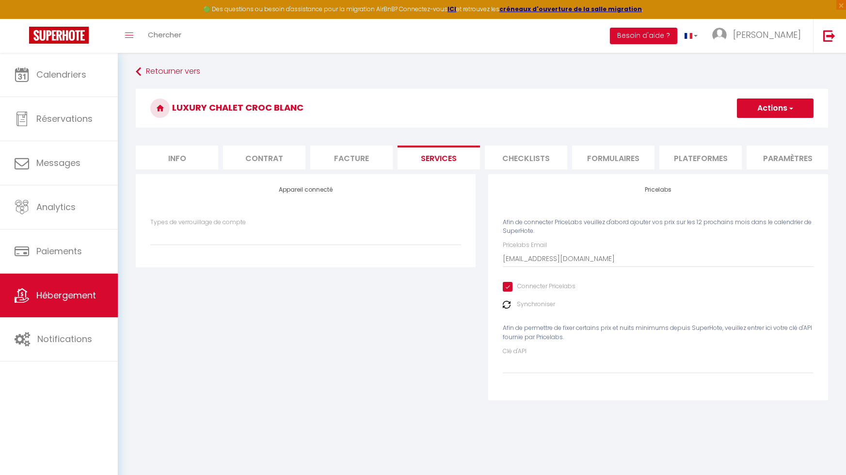
click at [372, 158] on li "Facture" at bounding box center [351, 157] width 82 height 24
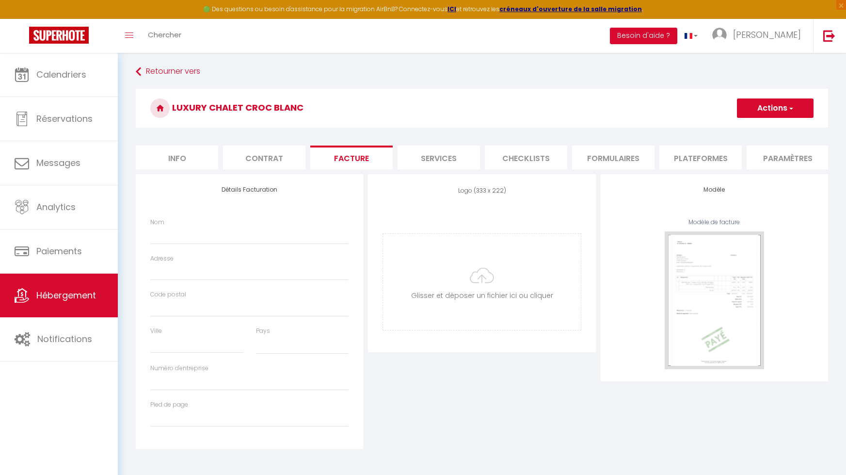
click at [268, 159] on li "Contrat" at bounding box center [264, 157] width 82 height 24
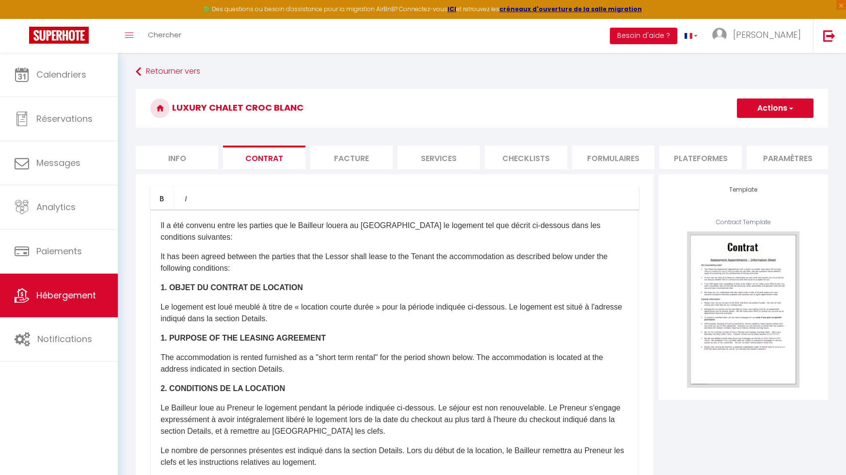
click at [519, 159] on li "Checklists" at bounding box center [526, 157] width 82 height 24
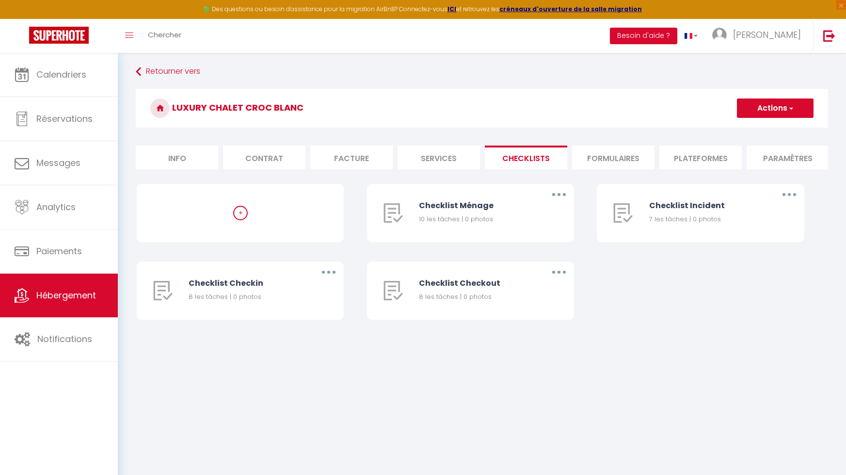
click at [601, 159] on li "Formulaires" at bounding box center [613, 157] width 82 height 24
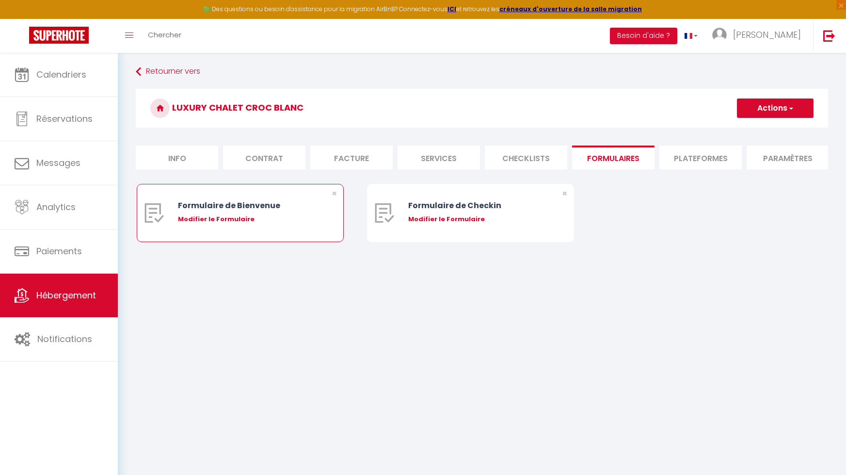
click at [301, 215] on div "Modifier le Formulaire" at bounding box center [249, 219] width 142 height 10
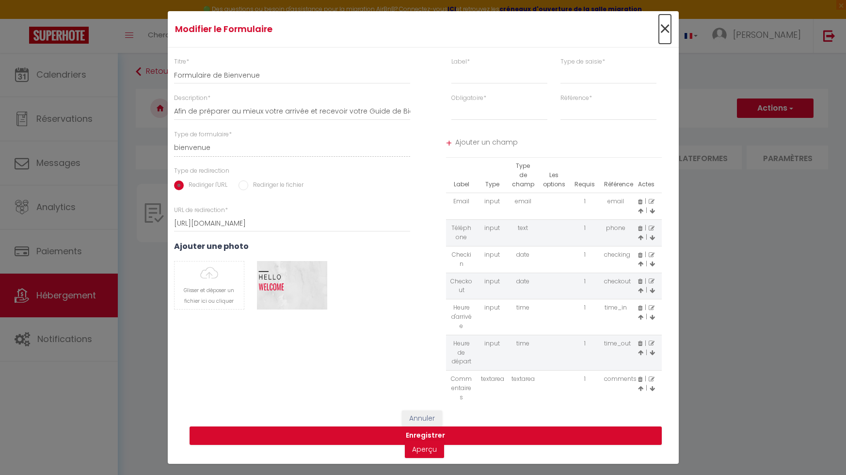
click at [664, 27] on span "×" at bounding box center [665, 29] width 12 height 29
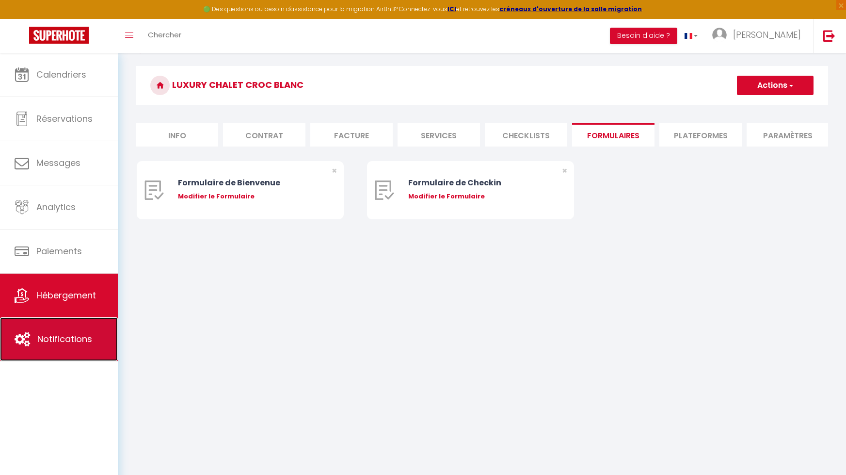
scroll to position [23, 0]
click at [78, 346] on link "Notifications" at bounding box center [59, 339] width 118 height 44
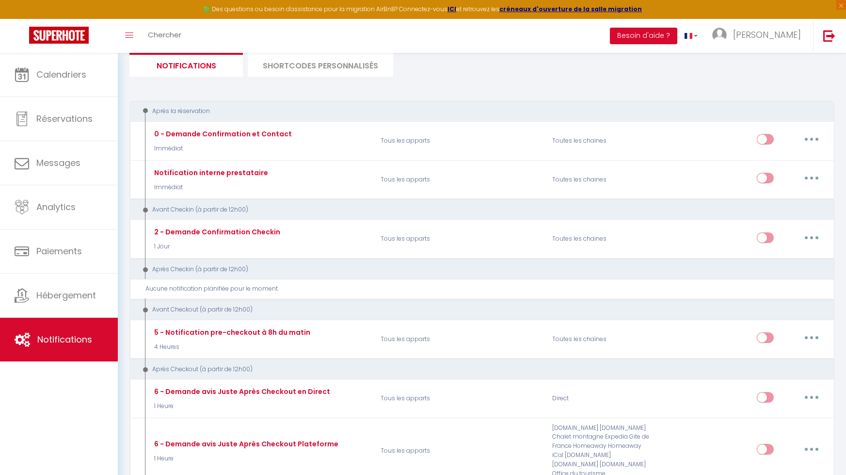
scroll to position [68, 0]
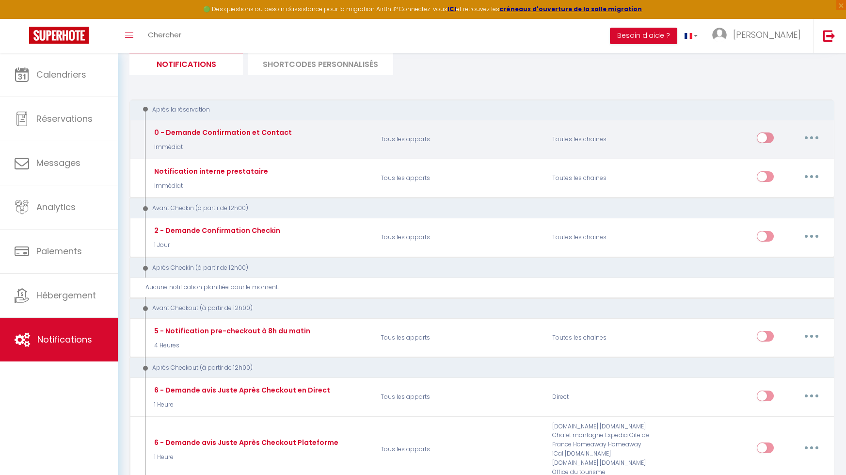
click at [325, 140] on div "0 - Demande Confirmation et Contact Immédiat" at bounding box center [259, 139] width 229 height 28
click at [812, 139] on icon "button" at bounding box center [811, 137] width 3 height 3
click at [790, 158] on link "Editer" at bounding box center [787, 160] width 72 height 16
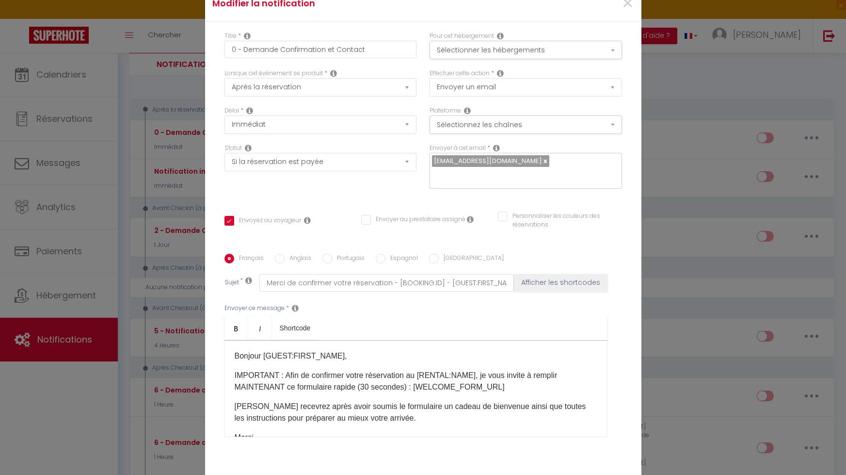
scroll to position [46, 0]
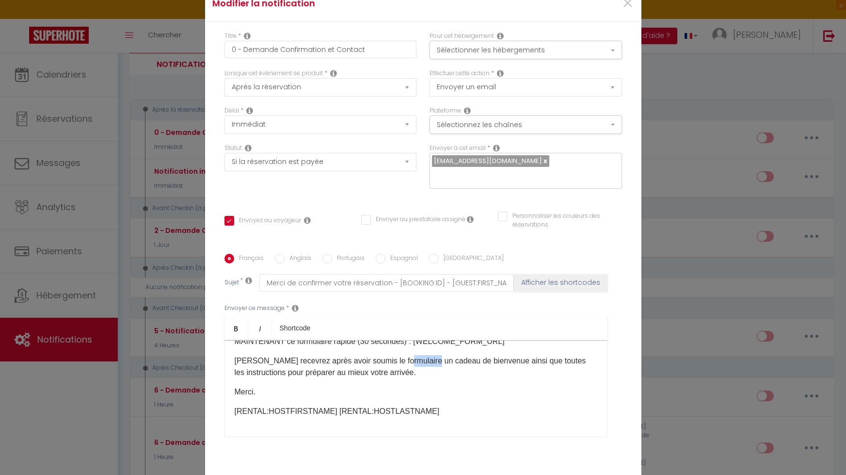
drag, startPoint x: 400, startPoint y: 362, endPoint x: 431, endPoint y: 363, distance: 30.5
click at [431, 363] on p "Vous recevrez après avoir soumis le formulaire un cadeau de bienvenue ainsi que…" at bounding box center [416, 366] width 363 height 23
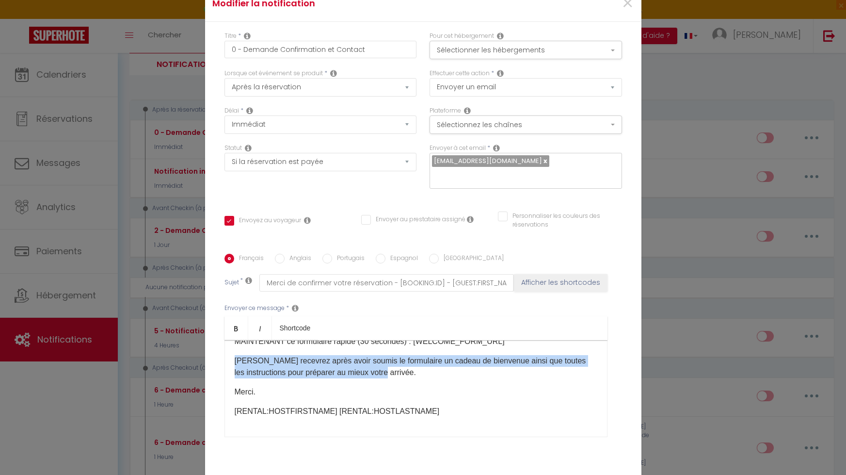
drag, startPoint x: 358, startPoint y: 373, endPoint x: 227, endPoint y: 357, distance: 131.9
click at [227, 357] on div "Bonjour [GUEST:FIRST_NAME], IMPORTANT : Afin de confirmer votre réservation au …" at bounding box center [415, 388] width 383 height 97
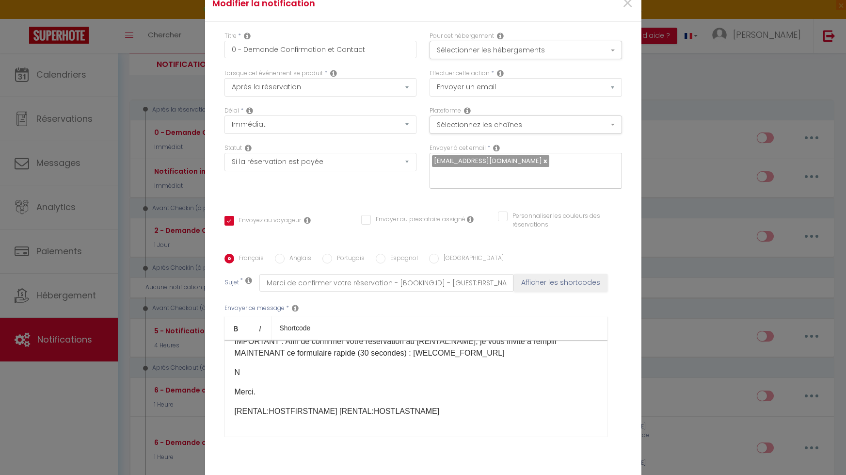
scroll to position [34, 0]
click at [463, 380] on div "Bonjour [GUEST:FIRST_NAME], IMPORTANT : Afin de confirmer votre réservation au …" at bounding box center [415, 388] width 383 height 97
drag, startPoint x: 266, startPoint y: 392, endPoint x: 221, endPoint y: 391, distance: 45.6
click at [221, 391] on div "Titre * 0 - Demande Confirmation et Contact Pour cet hébergement Sélectionner l…" at bounding box center [423, 254] width 436 height 464
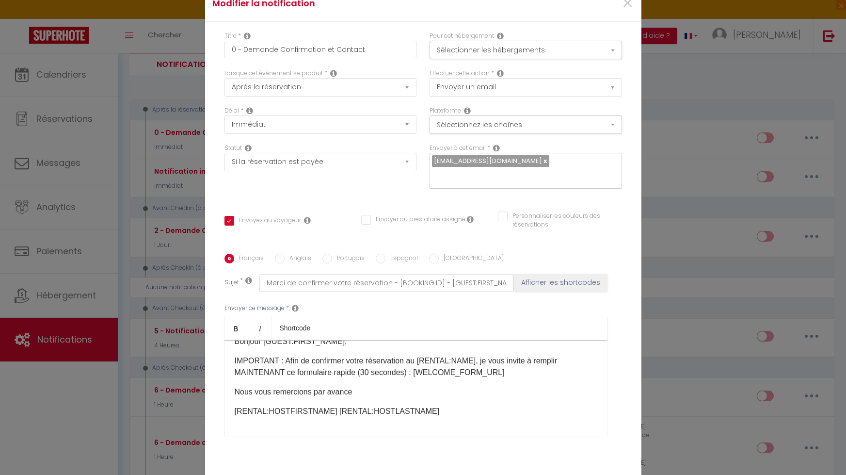
scroll to position [0, 0]
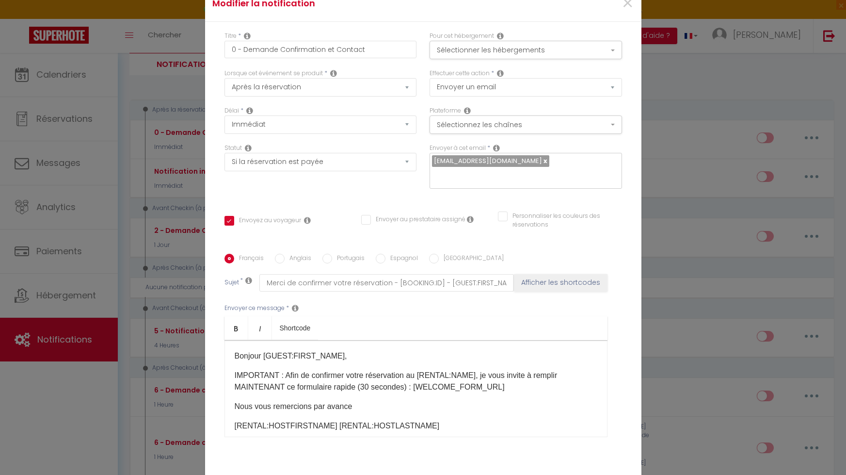
click at [283, 257] on input "Anglais" at bounding box center [280, 259] width 10 height 10
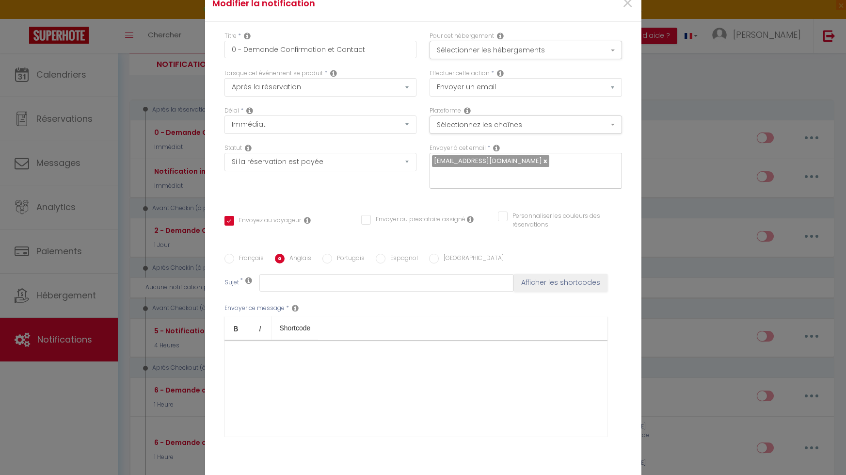
click at [231, 258] on input "Français" at bounding box center [229, 259] width 10 height 10
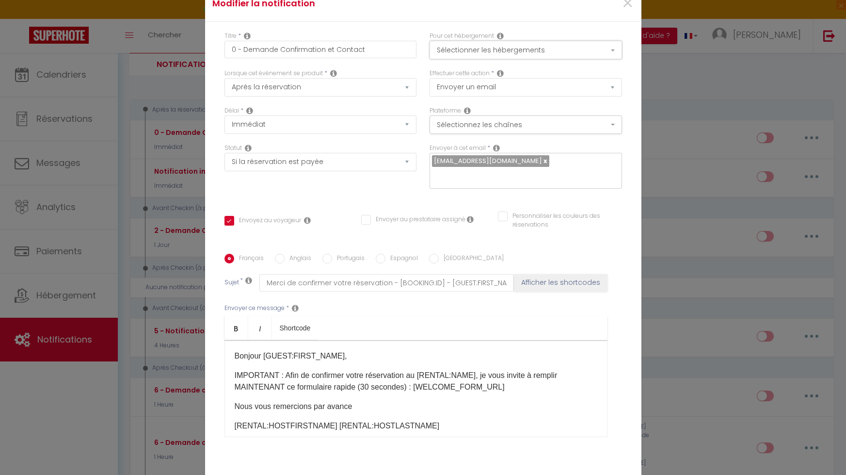
click at [516, 52] on button "Sélectionner les hébergements" at bounding box center [526, 50] width 192 height 18
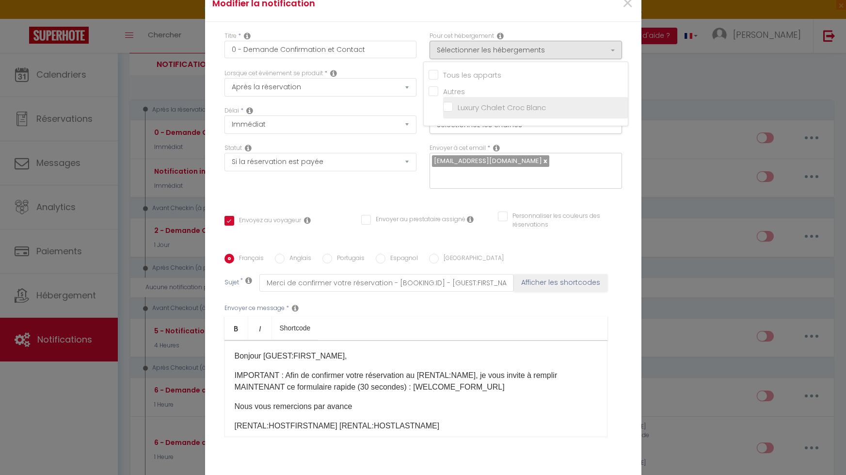
click at [449, 105] on input "Luxury Chalet Croc Blanc" at bounding box center [535, 107] width 185 height 10
click at [387, 179] on div "Statut Aucun Si la réservation est payée Si réservation non payée Si la caution…" at bounding box center [320, 171] width 205 height 55
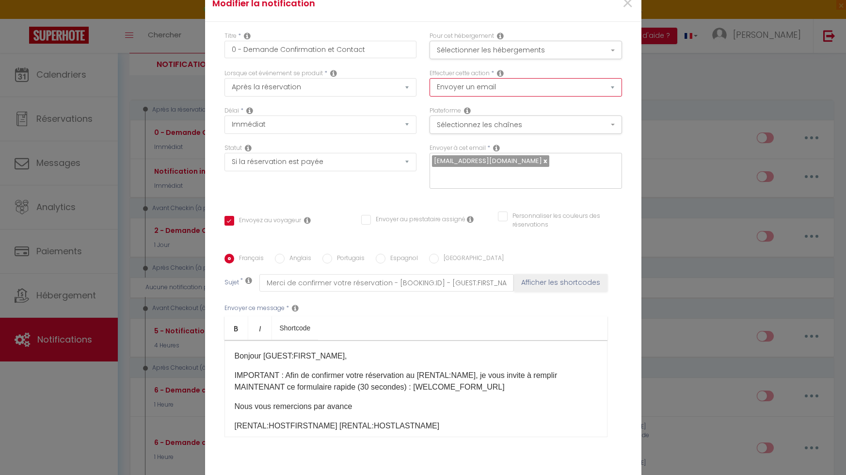
click at [487, 89] on select "Envoyer un email Envoyer un SMS Envoyer une notification push" at bounding box center [526, 87] width 192 height 18
click at [430, 78] on select "Envoyer un email Envoyer un SMS Envoyer une notification push" at bounding box center [526, 87] width 192 height 18
click at [504, 72] on icon at bounding box center [500, 73] width 7 height 8
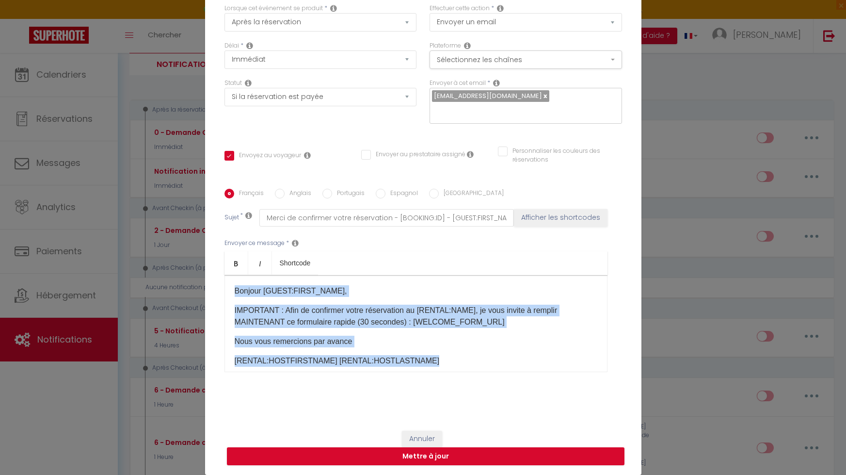
drag, startPoint x: 416, startPoint y: 361, endPoint x: 179, endPoint y: 260, distance: 257.2
click at [179, 260] on div "Modifier la notification × Titre * 0 - Demande Confirmation et Contact Pour cet…" at bounding box center [423, 237] width 846 height 475
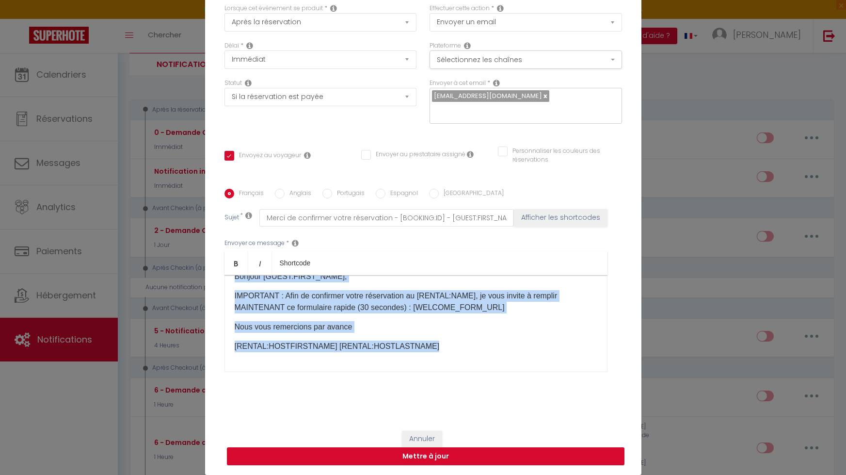
click at [431, 460] on button "Mettre à jour" at bounding box center [426, 456] width 398 height 18
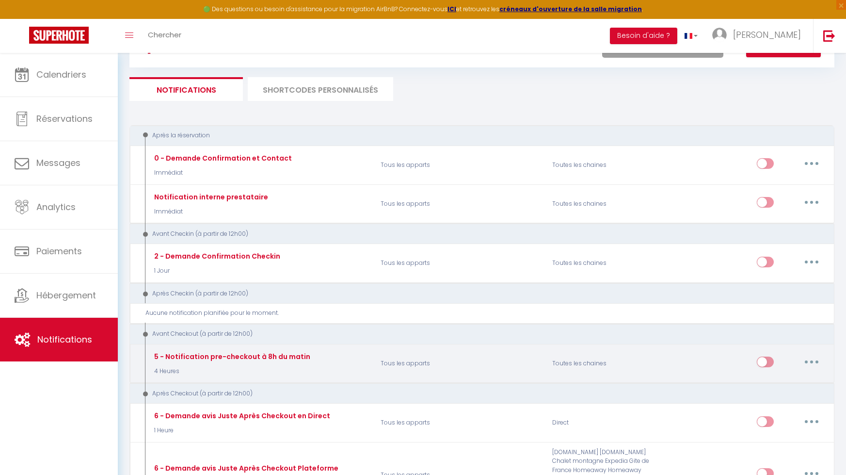
scroll to position [41, 0]
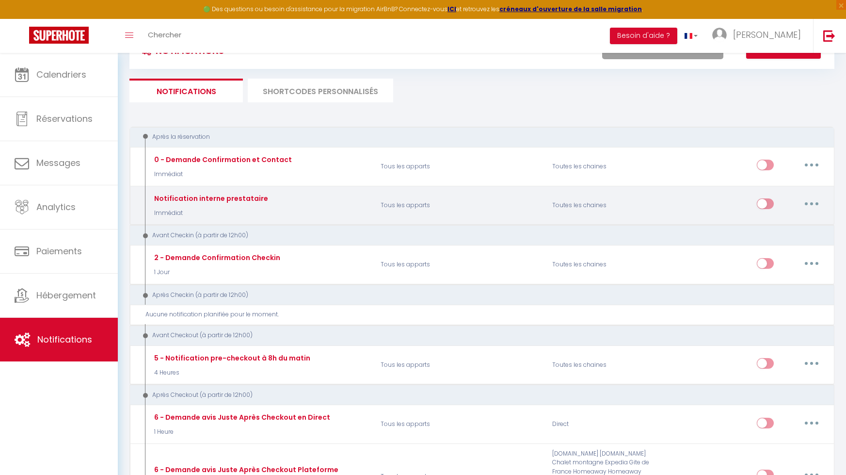
click at [811, 204] on icon "button" at bounding box center [811, 203] width 3 height 3
click at [785, 223] on link "Editer" at bounding box center [787, 226] width 72 height 16
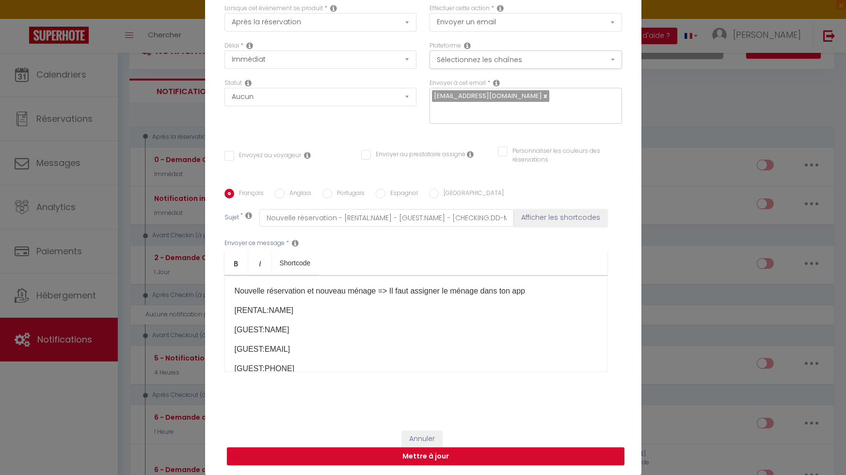
scroll to position [0, 0]
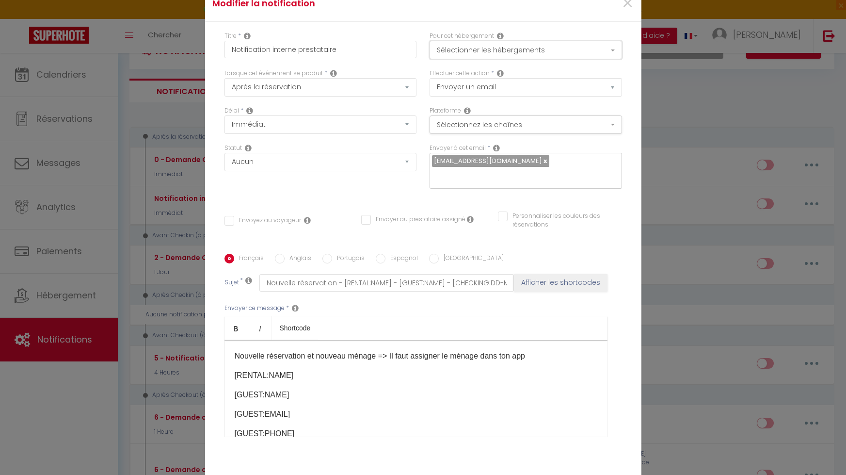
click at [514, 48] on button "Sélectionner les hébergements" at bounding box center [526, 50] width 192 height 18
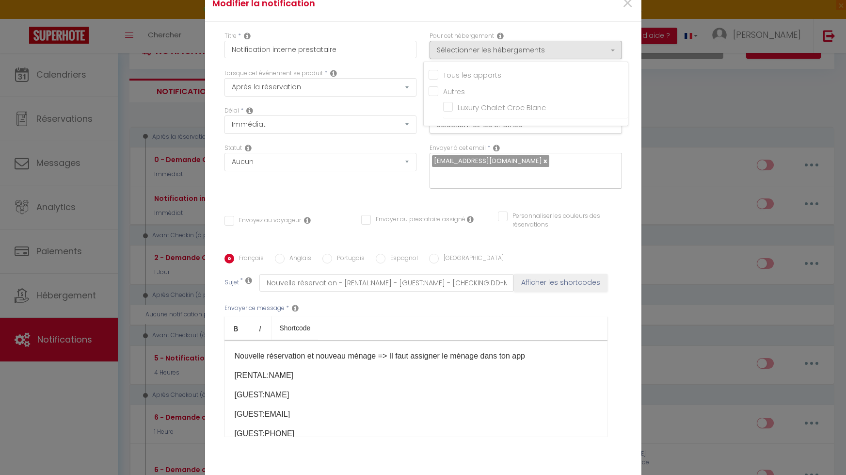
click at [437, 73] on input "Tous les apparts" at bounding box center [528, 74] width 199 height 10
click at [421, 143] on div "Délai * Immédiat + 10 Minutes + 1 Heure + 2 Heures + 3 Heures + 4 Heures + 5 He…" at bounding box center [320, 124] width 205 height 37
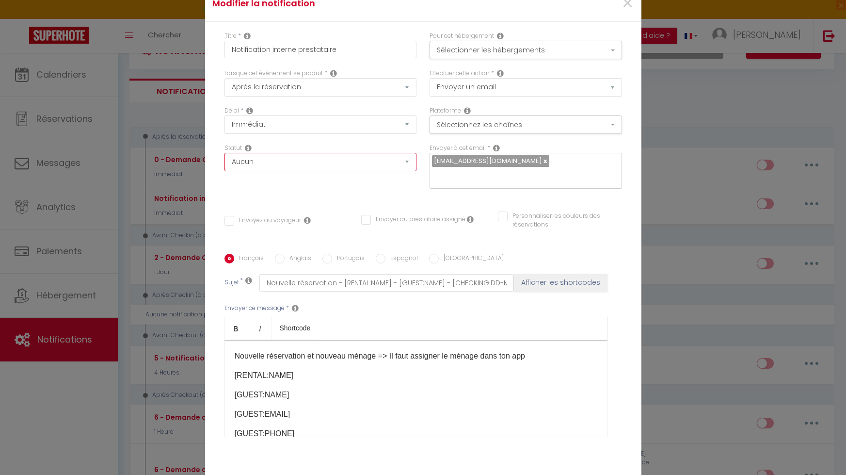
click at [348, 157] on select "Aucun Si la réservation est payée Si réservation non payée Si la caution a été …" at bounding box center [320, 162] width 192 height 18
click at [481, 125] on button "Sélectionnez les chaînes" at bounding box center [526, 124] width 192 height 18
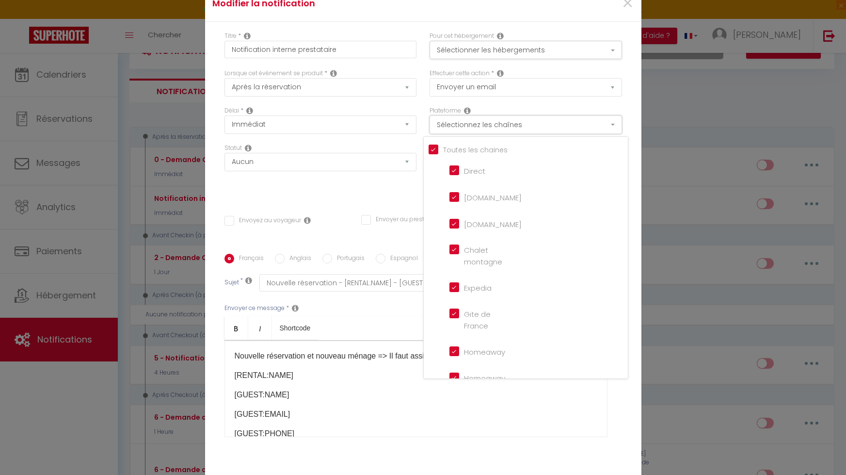
click at [481, 125] on button "Sélectionnez les chaînes" at bounding box center [526, 124] width 192 height 18
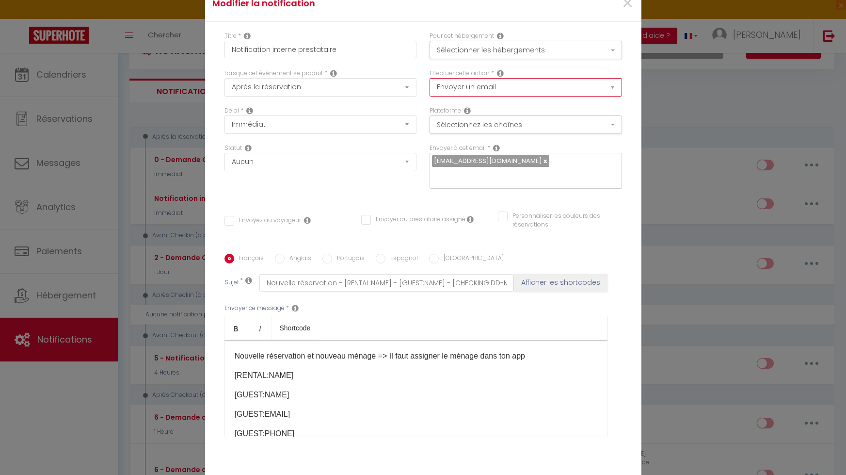
click at [489, 92] on select "Envoyer un email Envoyer un SMS Envoyer une notification push" at bounding box center [526, 87] width 192 height 18
click at [430, 78] on select "Envoyer un email Envoyer un SMS Envoyer une notification push" at bounding box center [526, 87] width 192 height 18
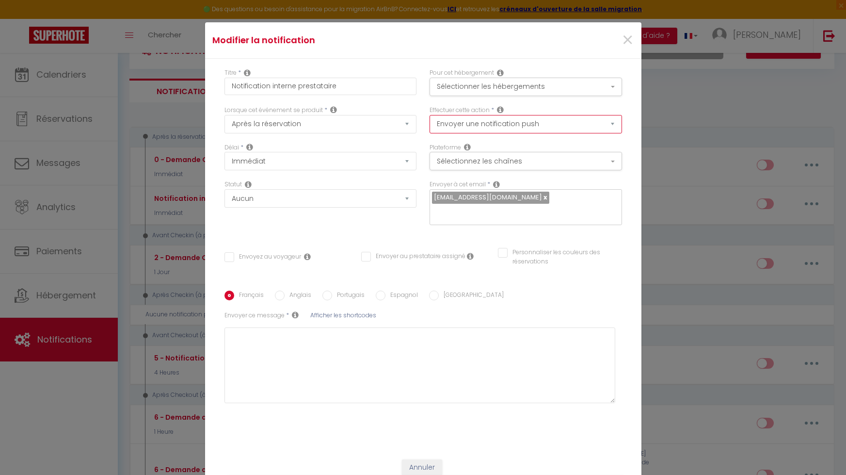
click at [487, 128] on select "Envoyer un email Envoyer un SMS Envoyer une notification push" at bounding box center [526, 124] width 192 height 18
click at [430, 115] on select "Envoyer un email Envoyer un SMS Envoyer une notification push" at bounding box center [526, 124] width 192 height 18
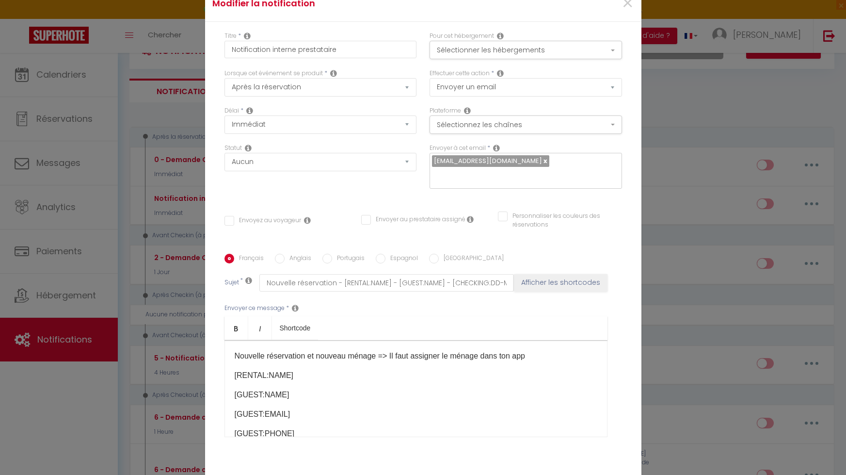
click at [480, 252] on div "Français Anglais Portugais Espagnol Italien Sujet * Nouvelle réservation - [REN…" at bounding box center [423, 351] width 398 height 224
click at [368, 221] on input "Envoyer au prestataire assigné" at bounding box center [413, 220] width 104 height 10
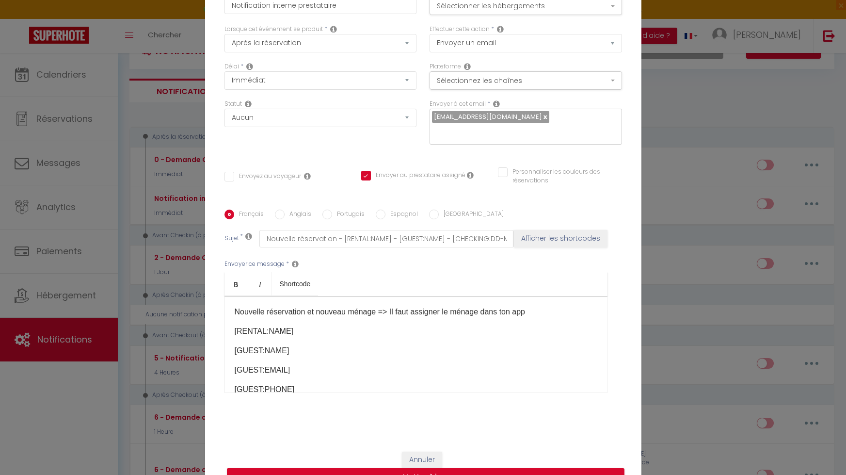
scroll to position [65, 0]
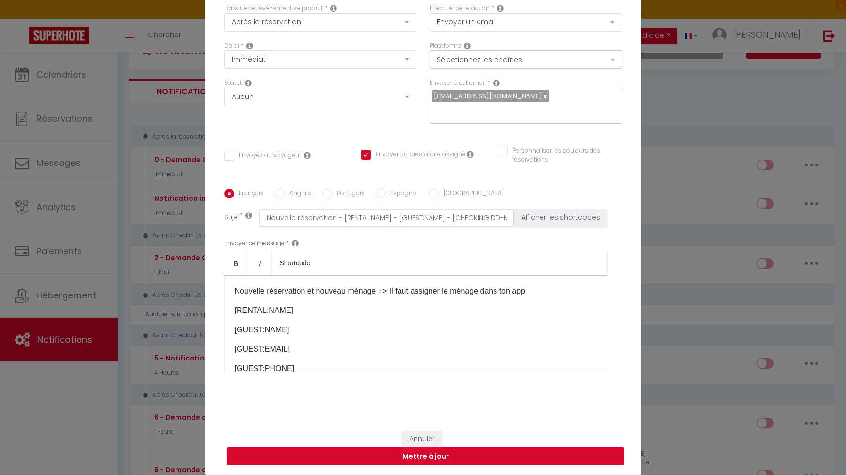
click at [441, 458] on button "Mettre à jour" at bounding box center [426, 456] width 398 height 18
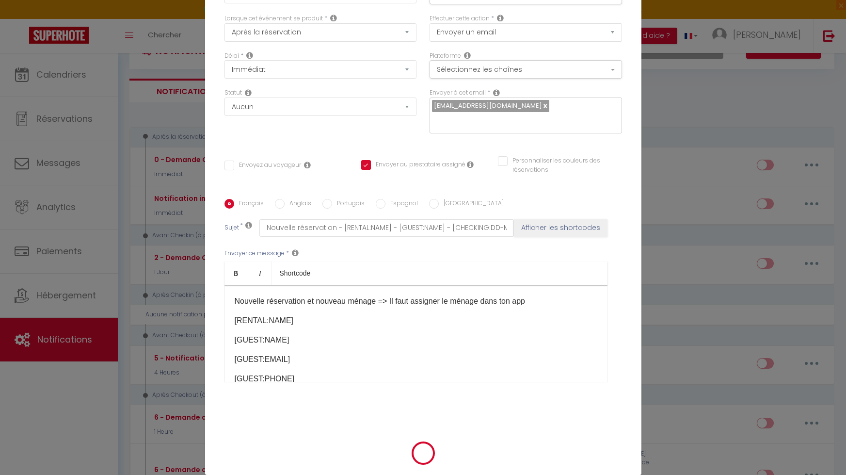
scroll to position [60, 0]
